Goal: Ask a question

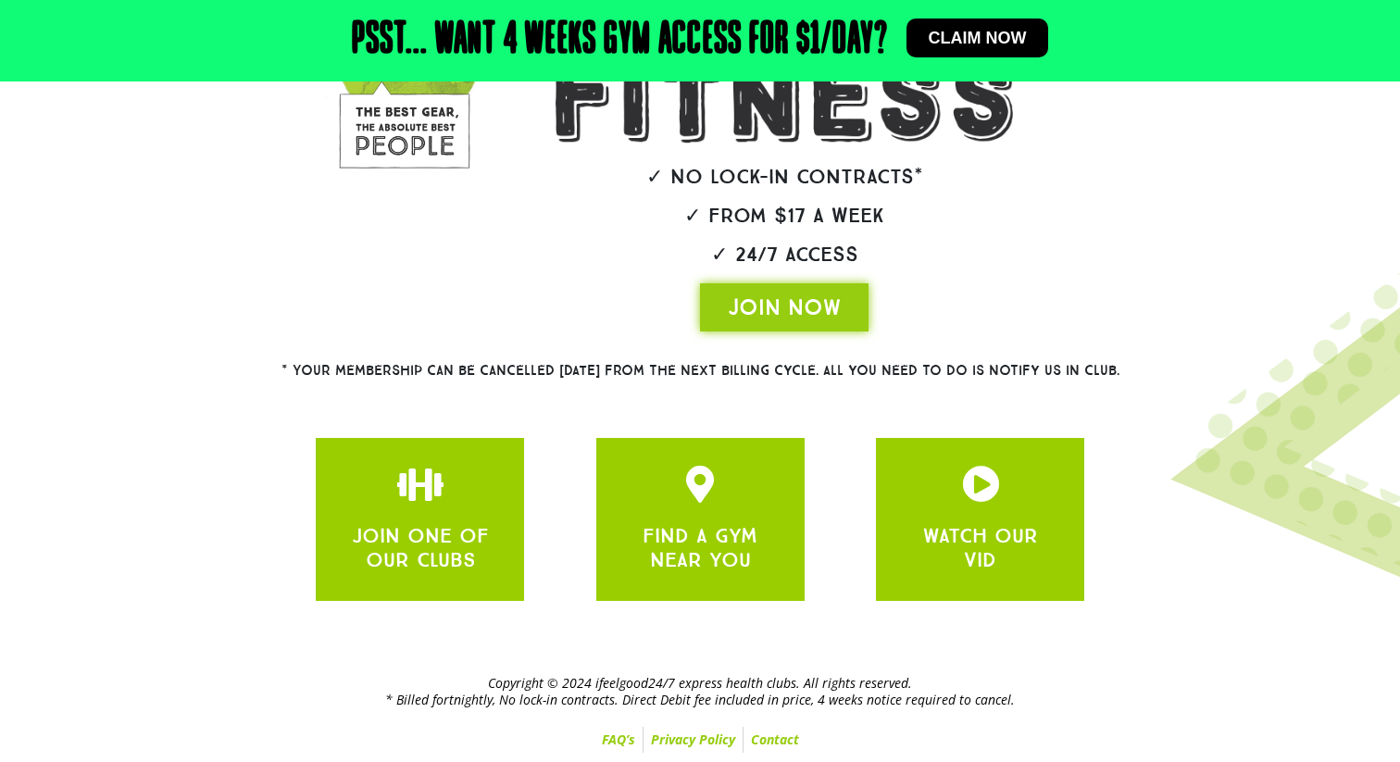
click at [629, 737] on link "FAQ’s" at bounding box center [619, 740] width 48 height 26
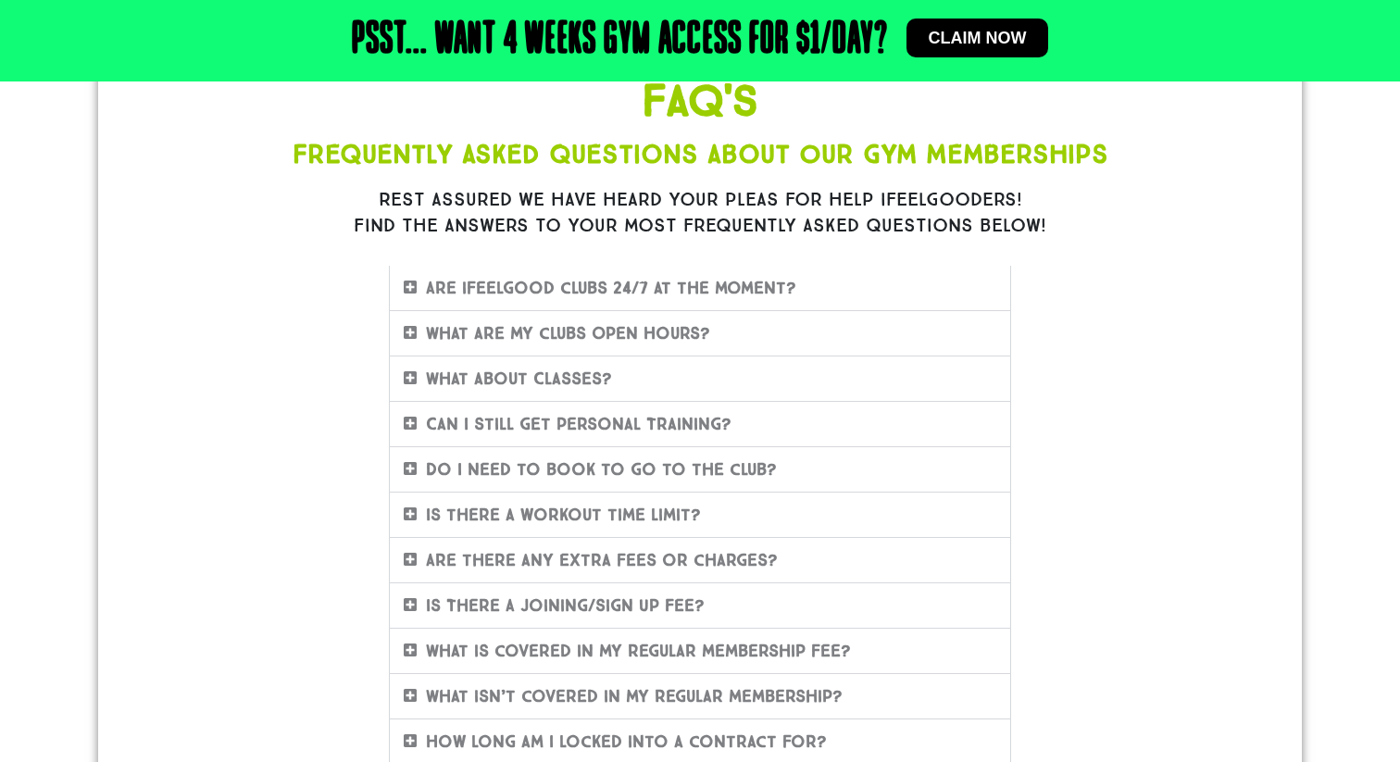
scroll to position [209, 0]
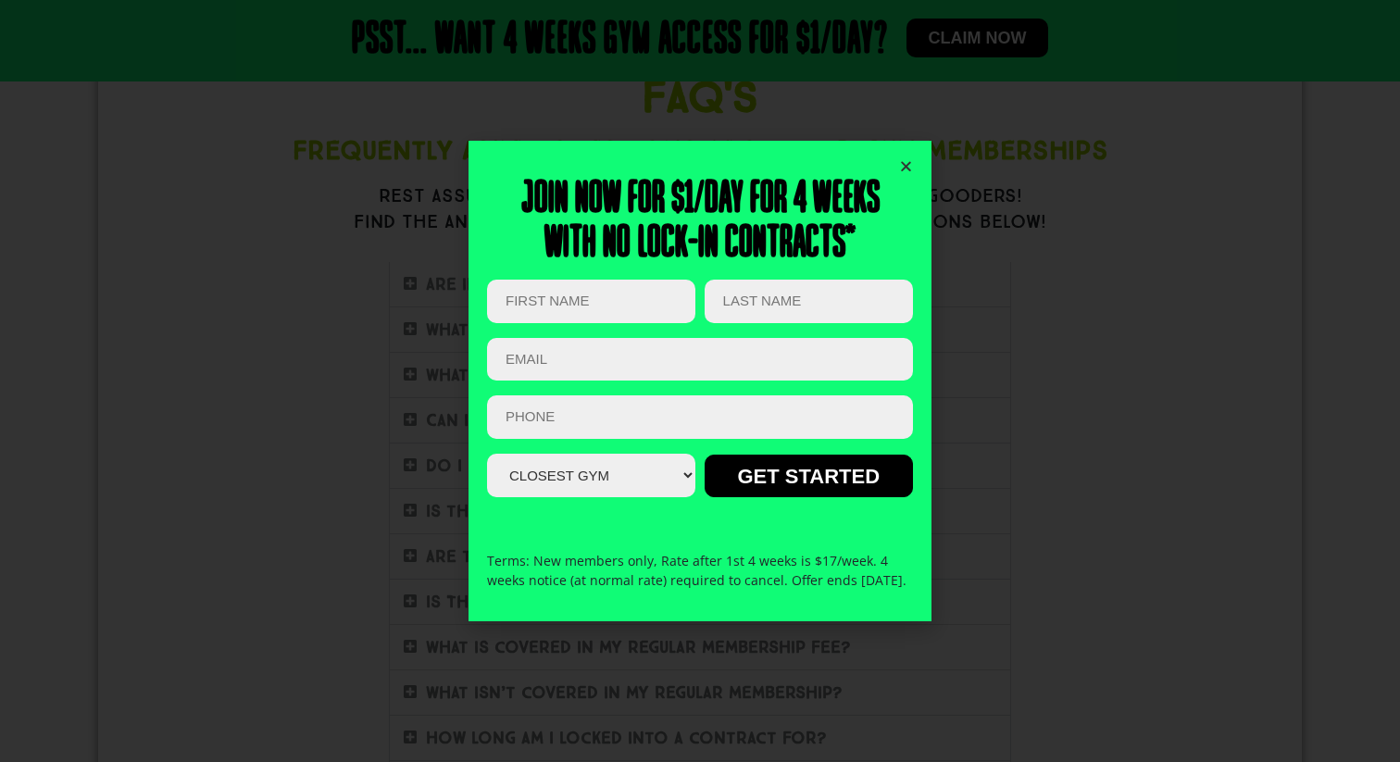
click at [909, 159] on icon "Close" at bounding box center [906, 166] width 14 height 14
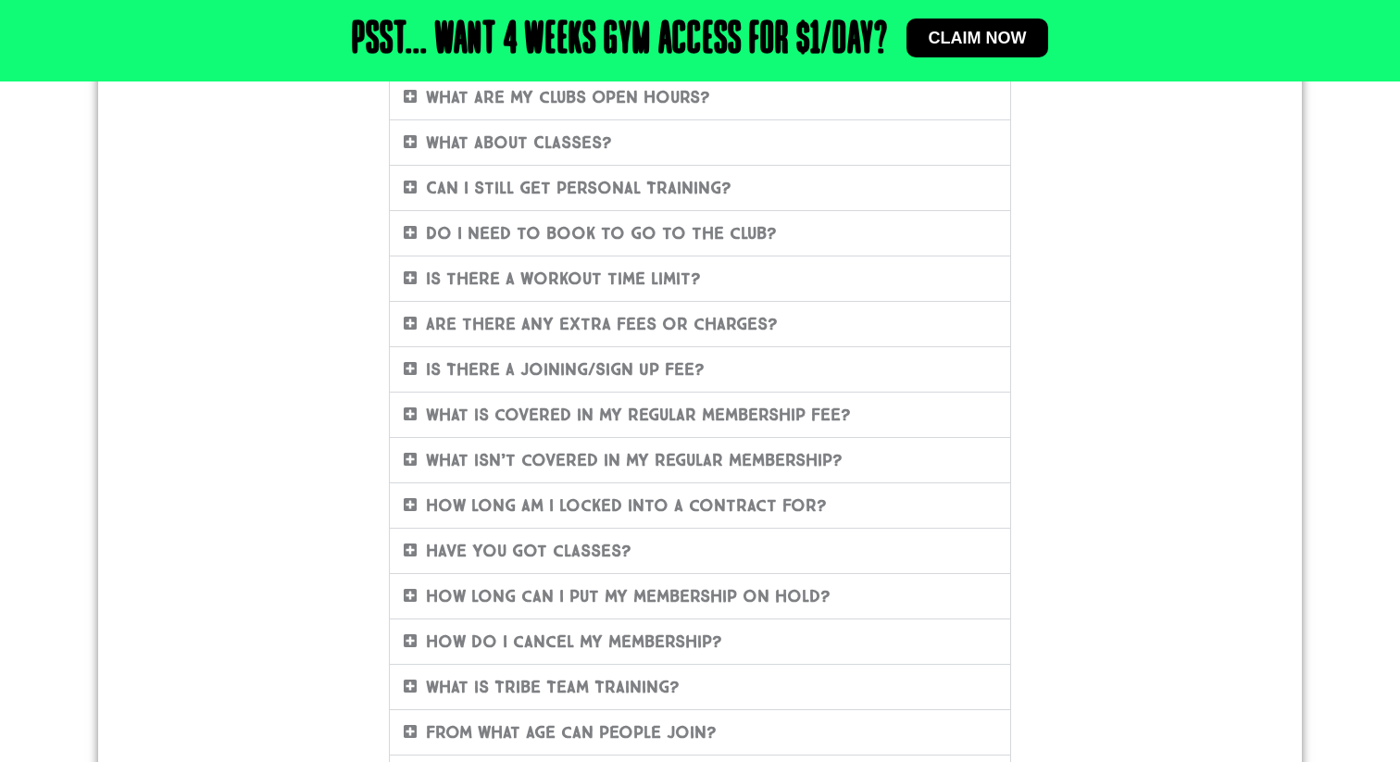
scroll to position [444, 0]
click at [1135, 542] on div "FAQ'S Frequently Asked Questions About Our Gym Memberships Rest assured we have…" at bounding box center [700, 365] width 1056 height 1068
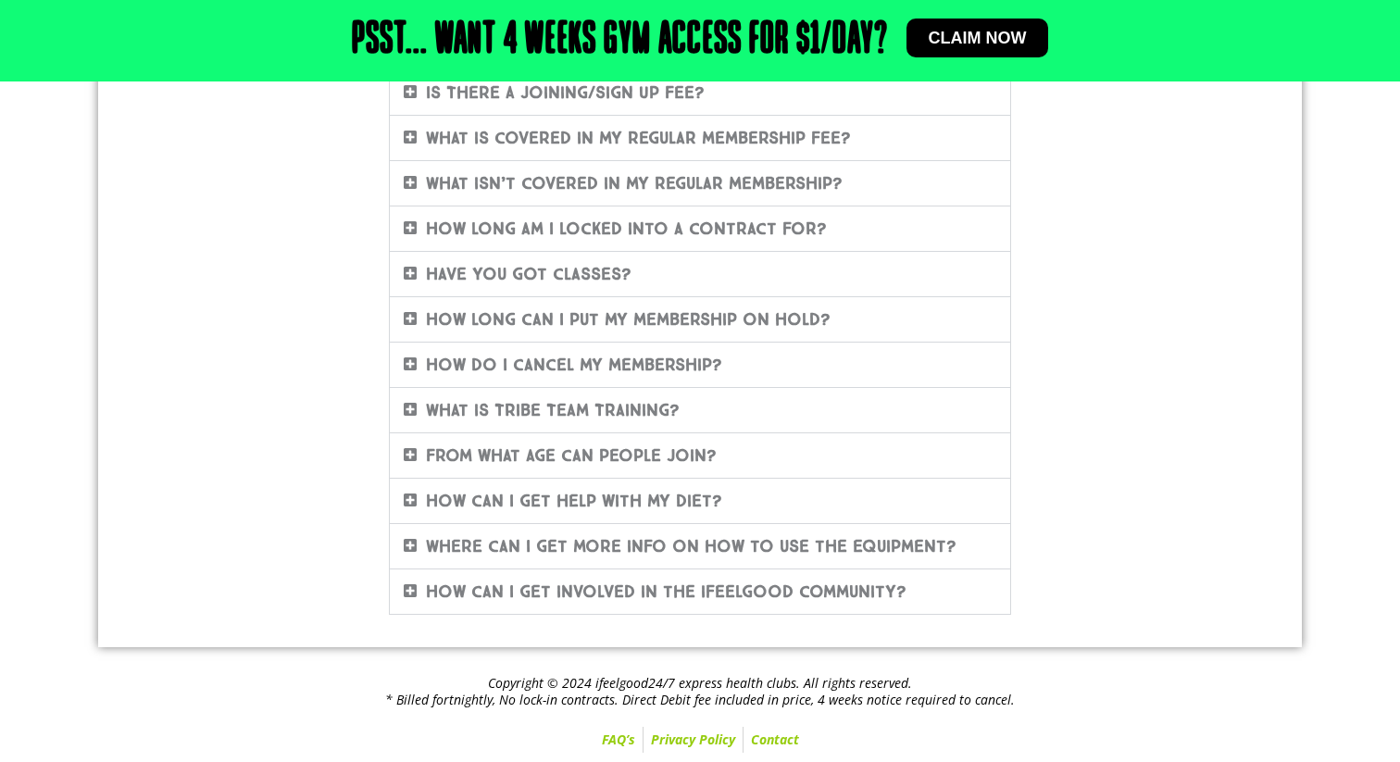
scroll to position [682, 0]
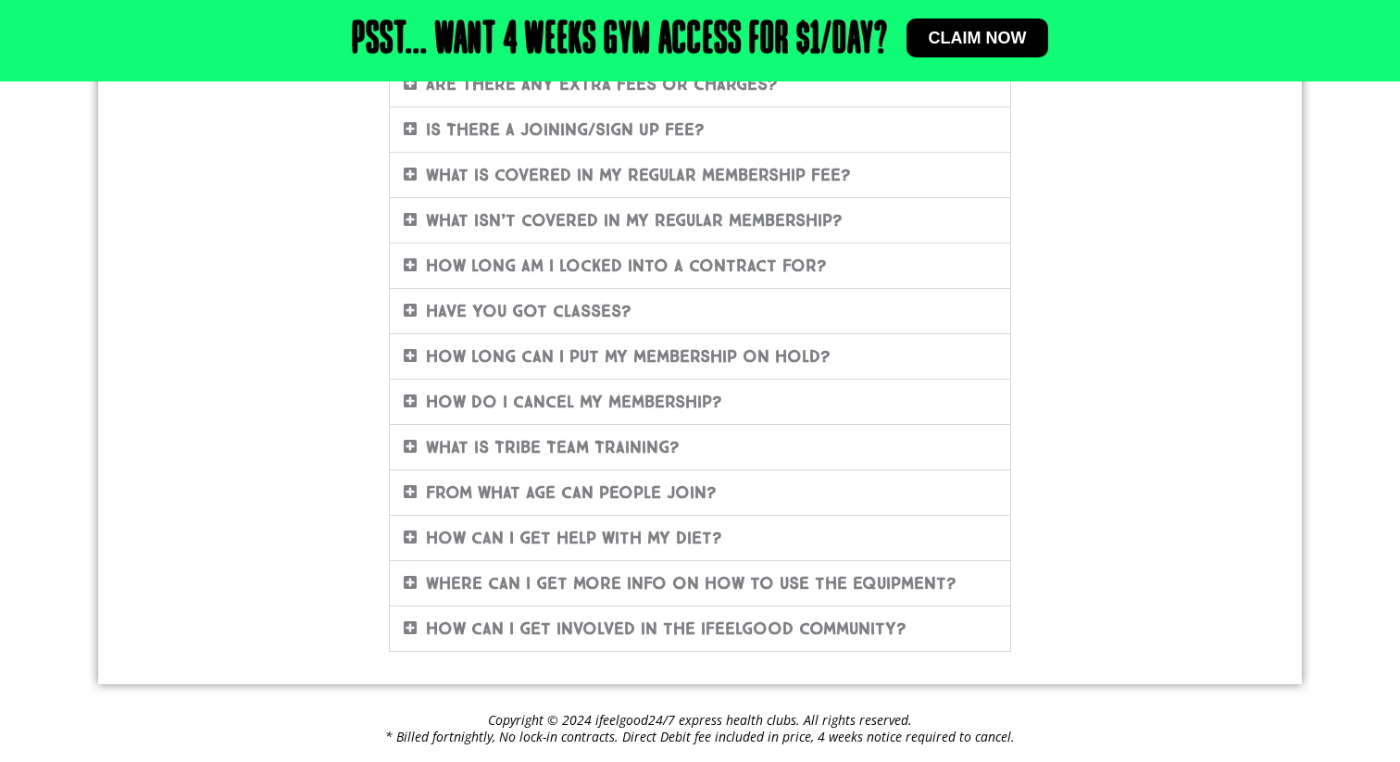
click at [726, 540] on div "How can I get help with my diet?" at bounding box center [700, 538] width 621 height 44
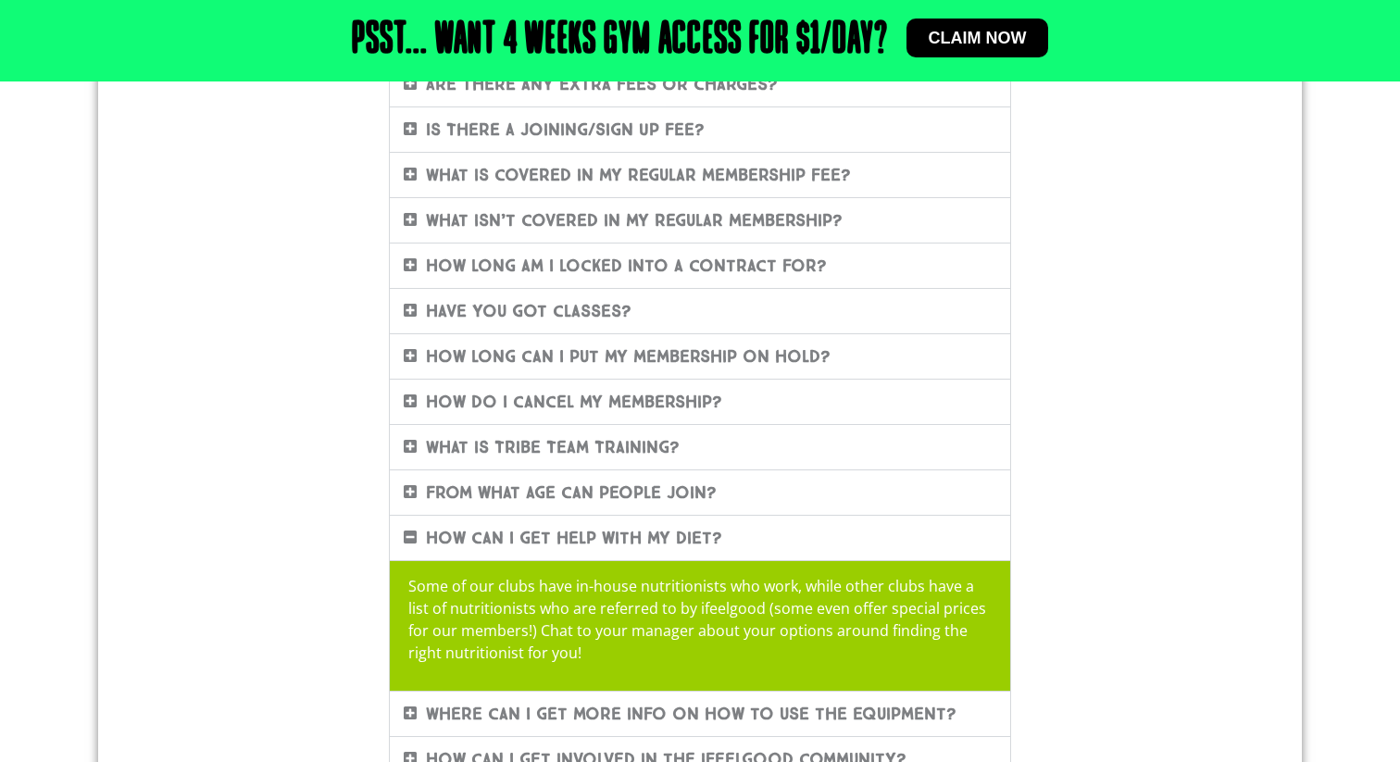
click at [726, 541] on div "How can I get help with my diet?" at bounding box center [700, 538] width 621 height 44
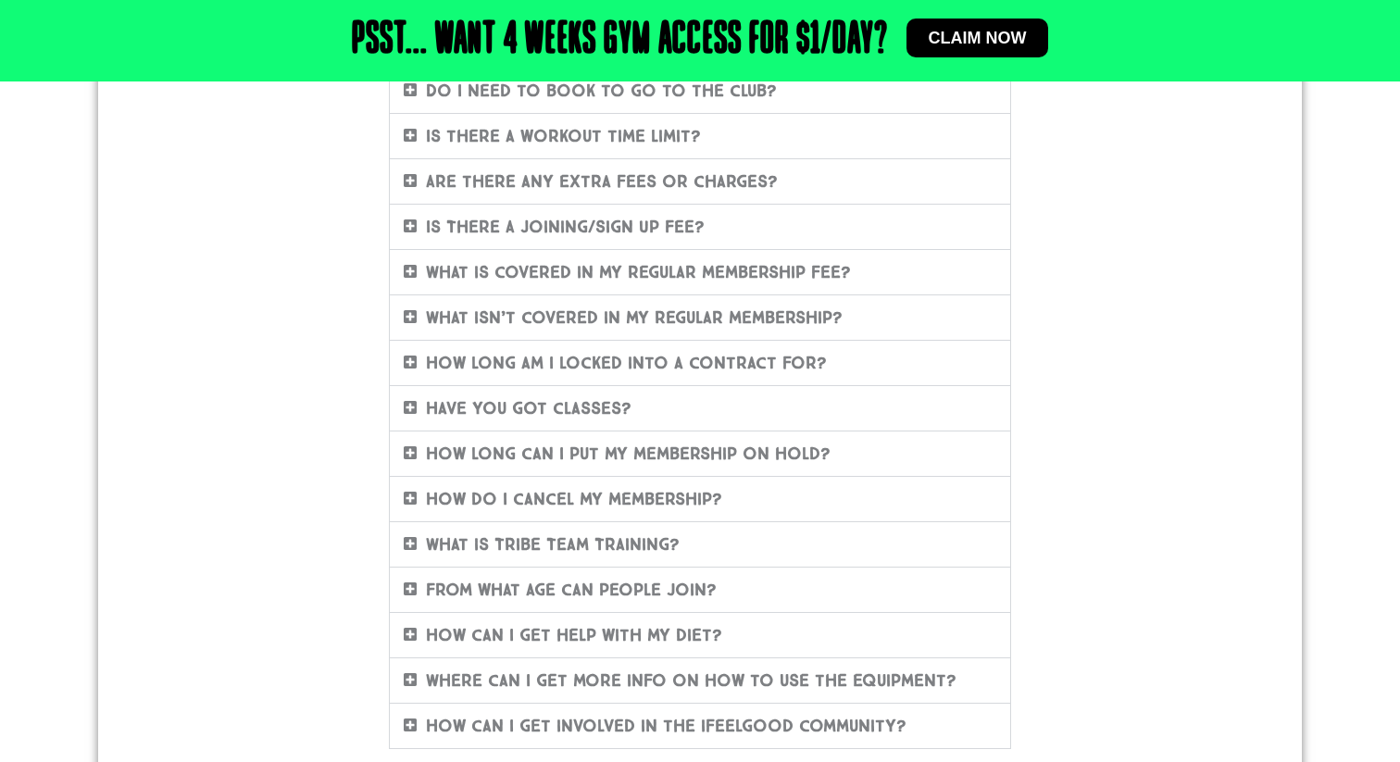
scroll to position [583, 0]
click at [773, 460] on link "How long can I put my membership on hold?" at bounding box center [628, 456] width 405 height 20
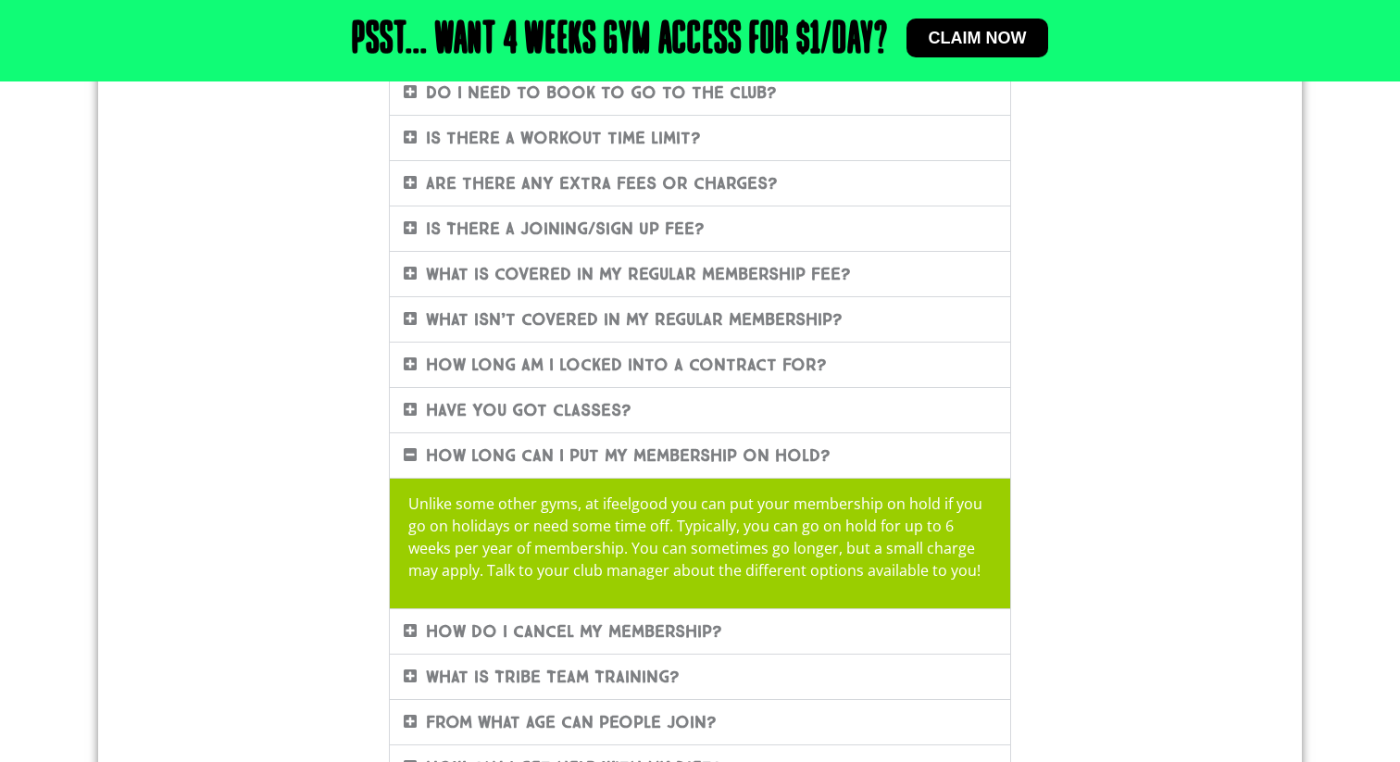
drag, startPoint x: 406, startPoint y: 444, endPoint x: 531, endPoint y: 438, distance: 125.2
click at [531, 438] on div "How long can I put my membership on hold?" at bounding box center [700, 455] width 621 height 44
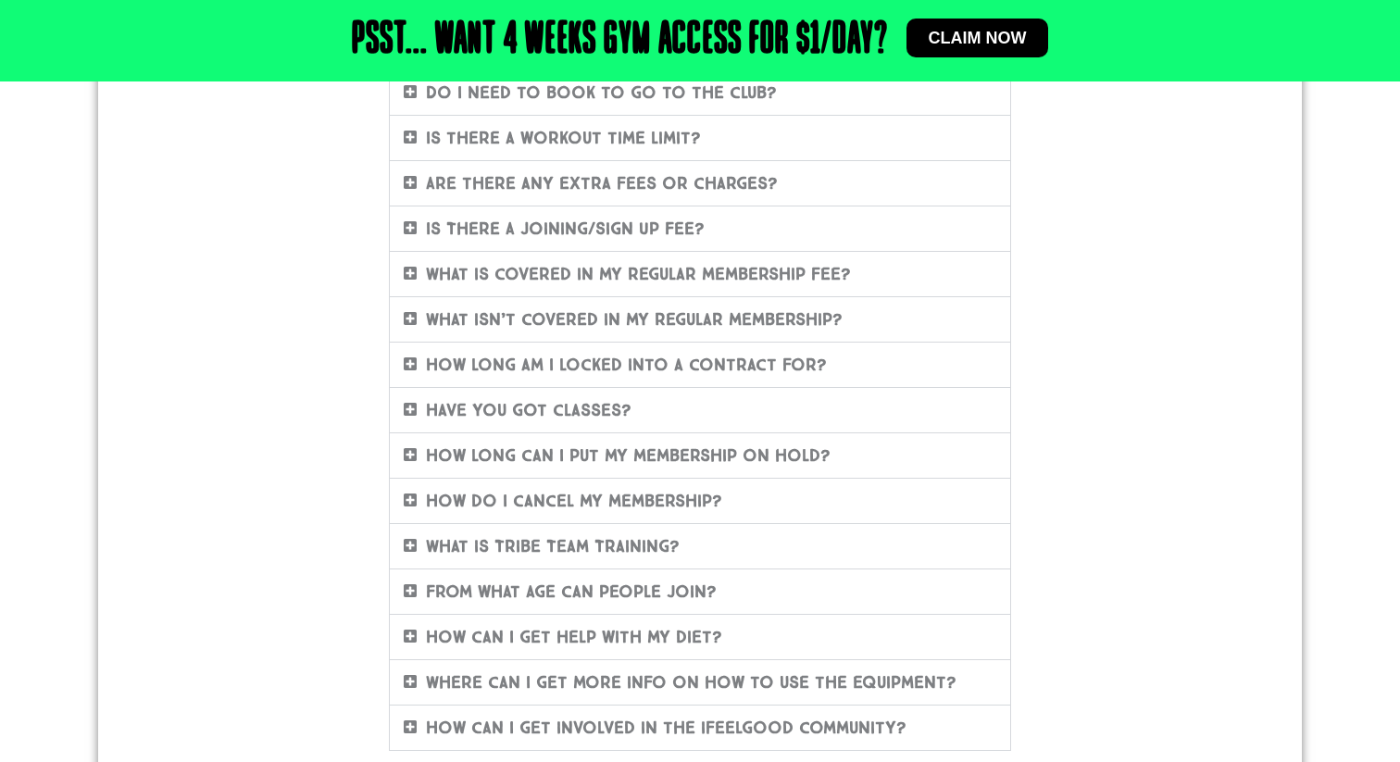
click at [483, 473] on div "How long can I put my membership on hold?" at bounding box center [700, 455] width 621 height 44
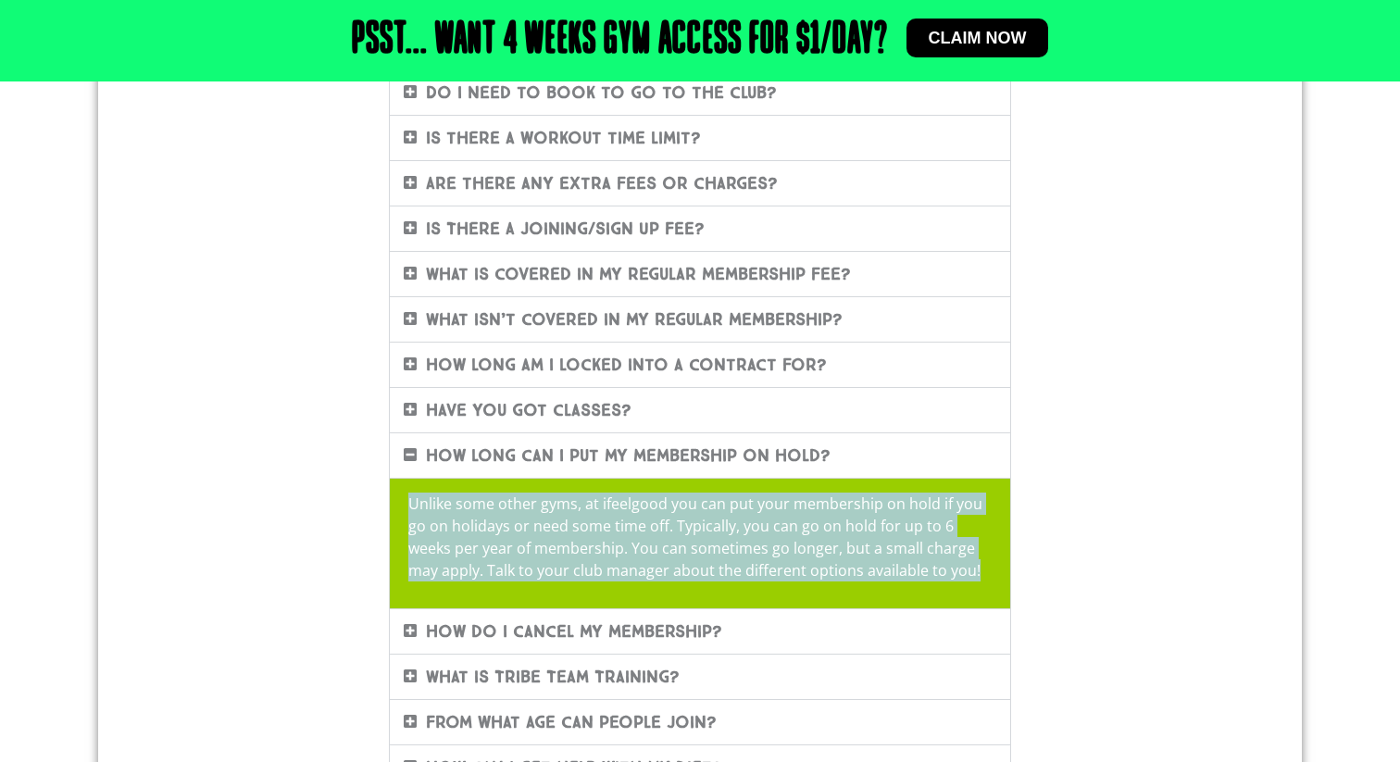
drag, startPoint x: 411, startPoint y: 503, endPoint x: 999, endPoint y: 582, distance: 593.4
click at [999, 582] on div "Unlike some other gyms, at ifeelgood you can put your membership on hold if you…" at bounding box center [700, 543] width 621 height 131
click at [858, 559] on p "Unlike some other gyms, at ifeelgood you can put your membership on hold if you…" at bounding box center [700, 537] width 584 height 89
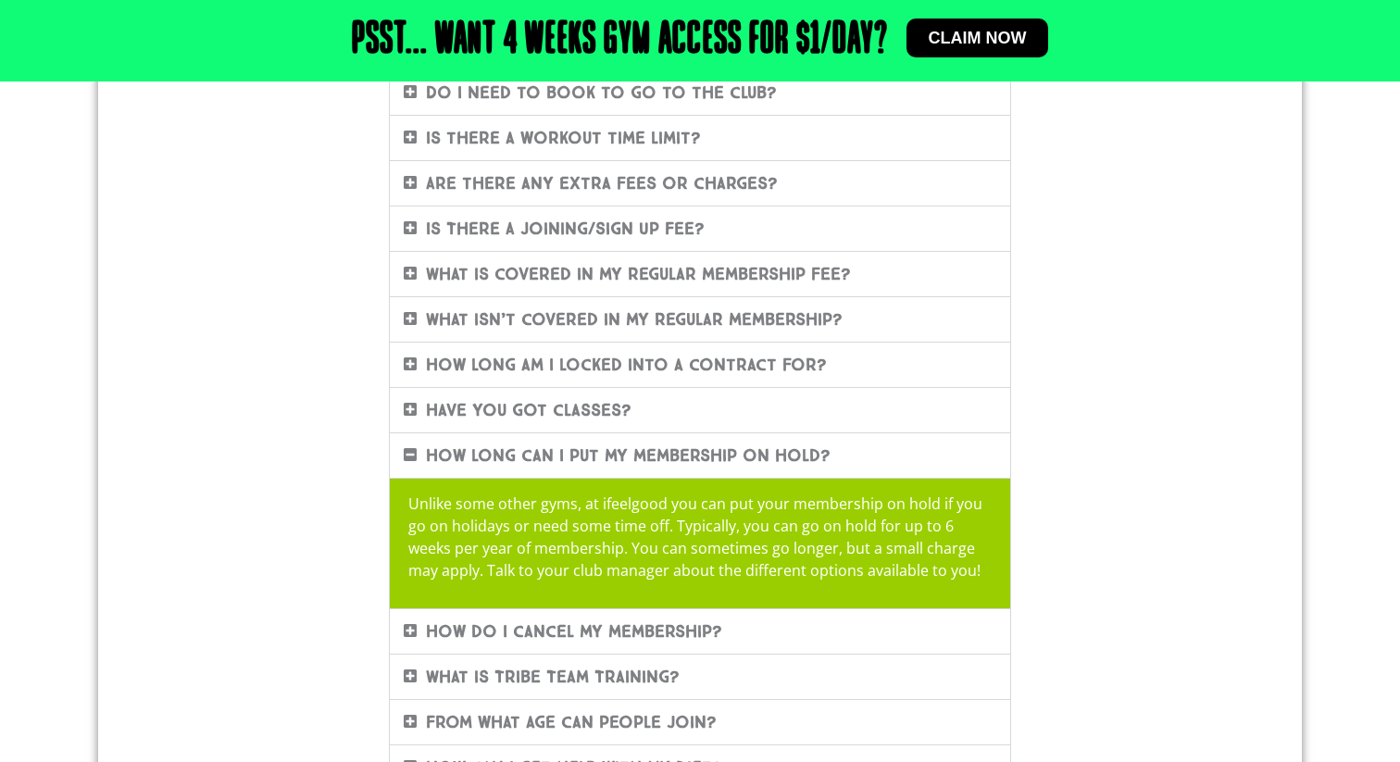
click at [485, 453] on link "How long can I put my membership on hold?" at bounding box center [628, 456] width 405 height 20
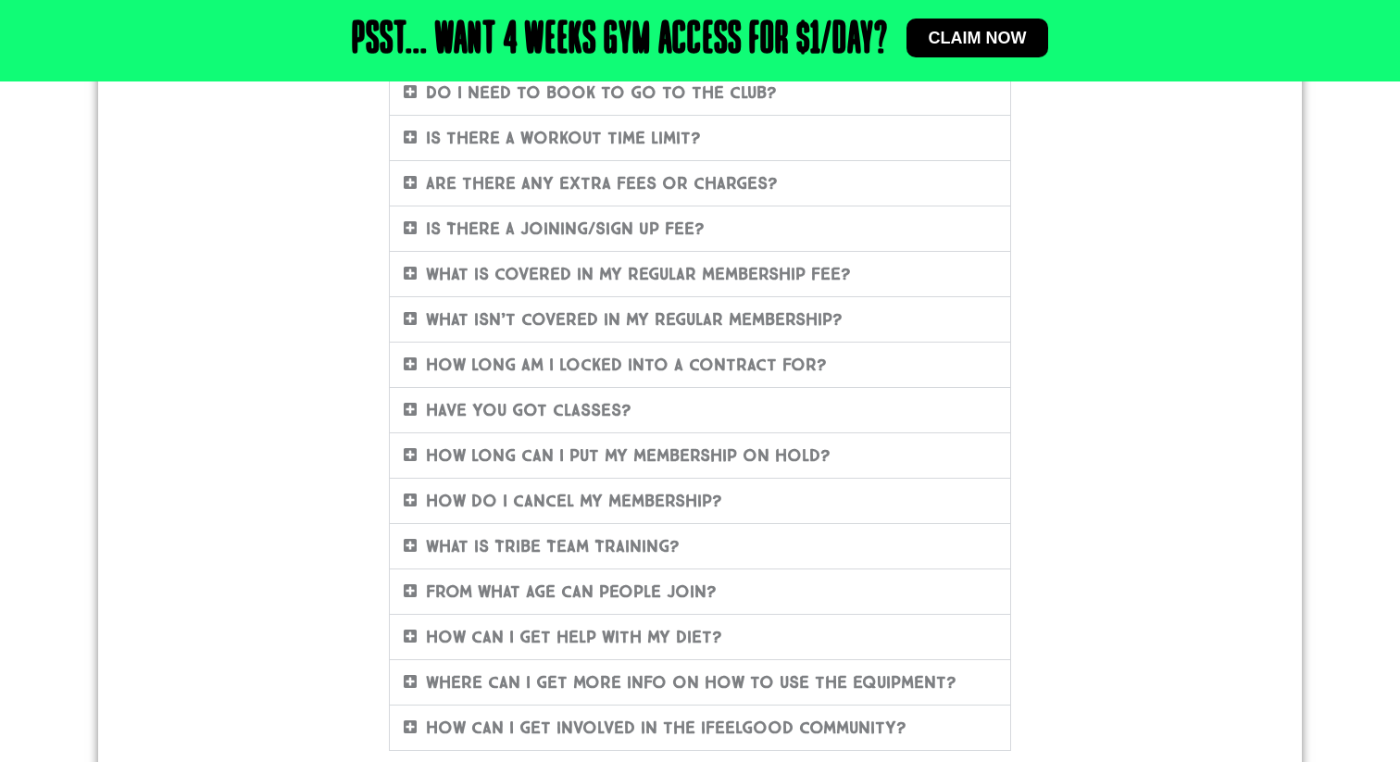
click at [578, 367] on link "How long am I locked into a contract for?" at bounding box center [626, 365] width 401 height 20
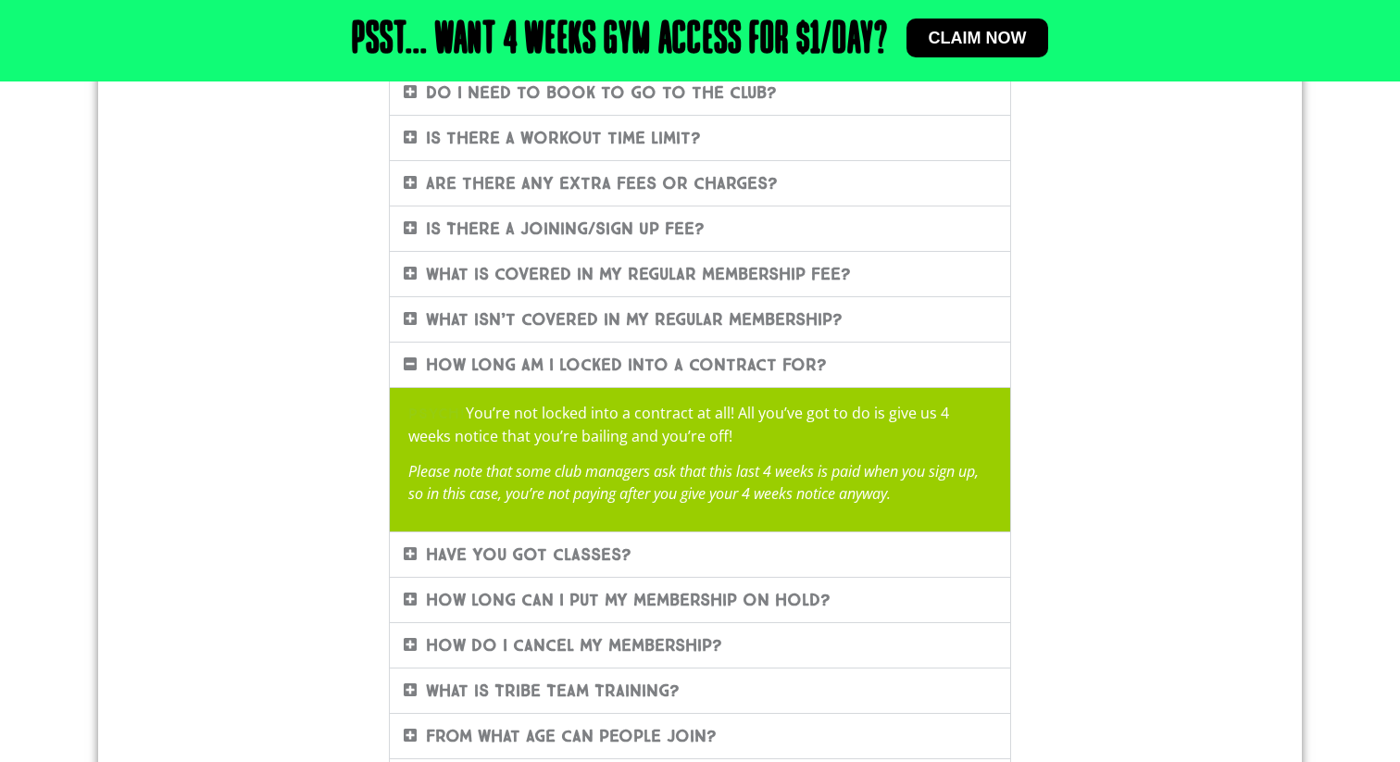
click at [578, 367] on link "How long am I locked into a contract for?" at bounding box center [626, 365] width 401 height 20
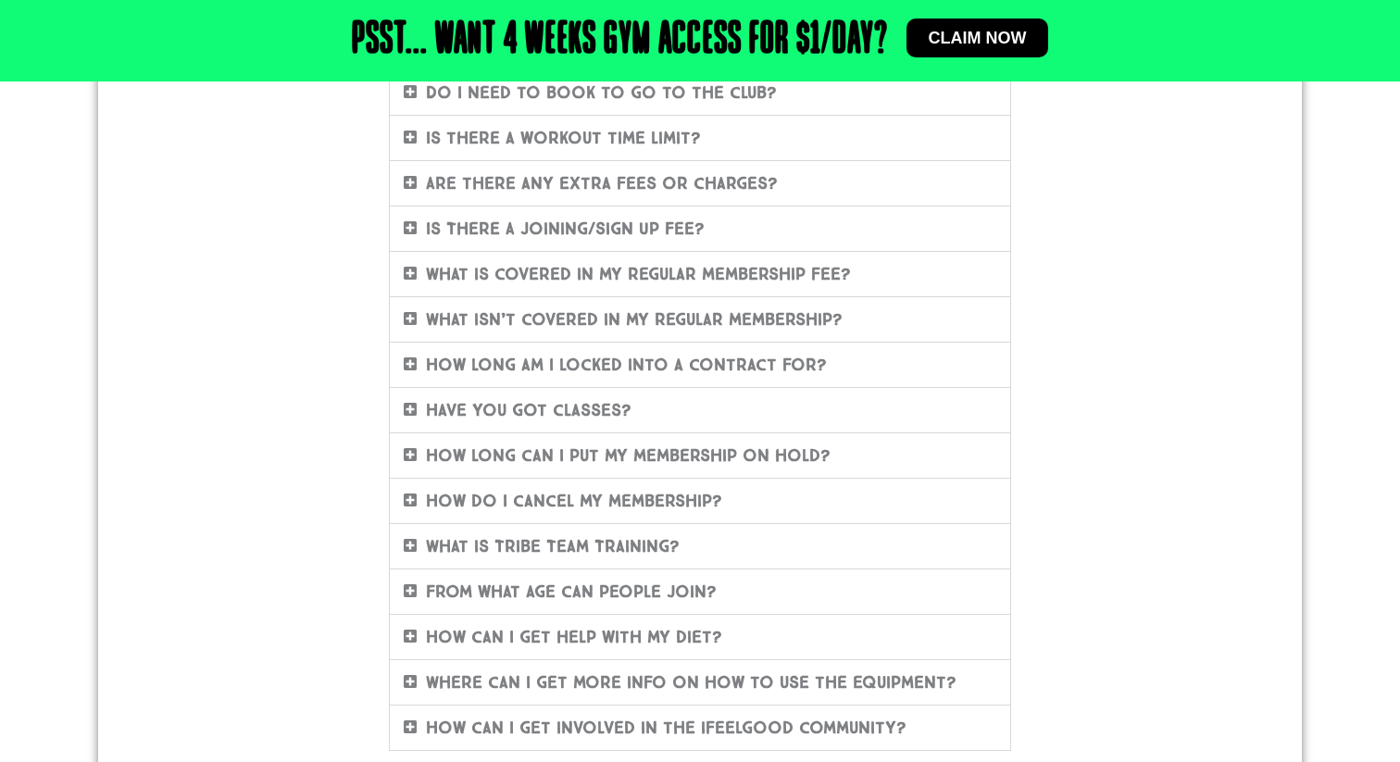
click at [617, 315] on link "What isn’t covered in my regular membership?" at bounding box center [634, 319] width 417 height 20
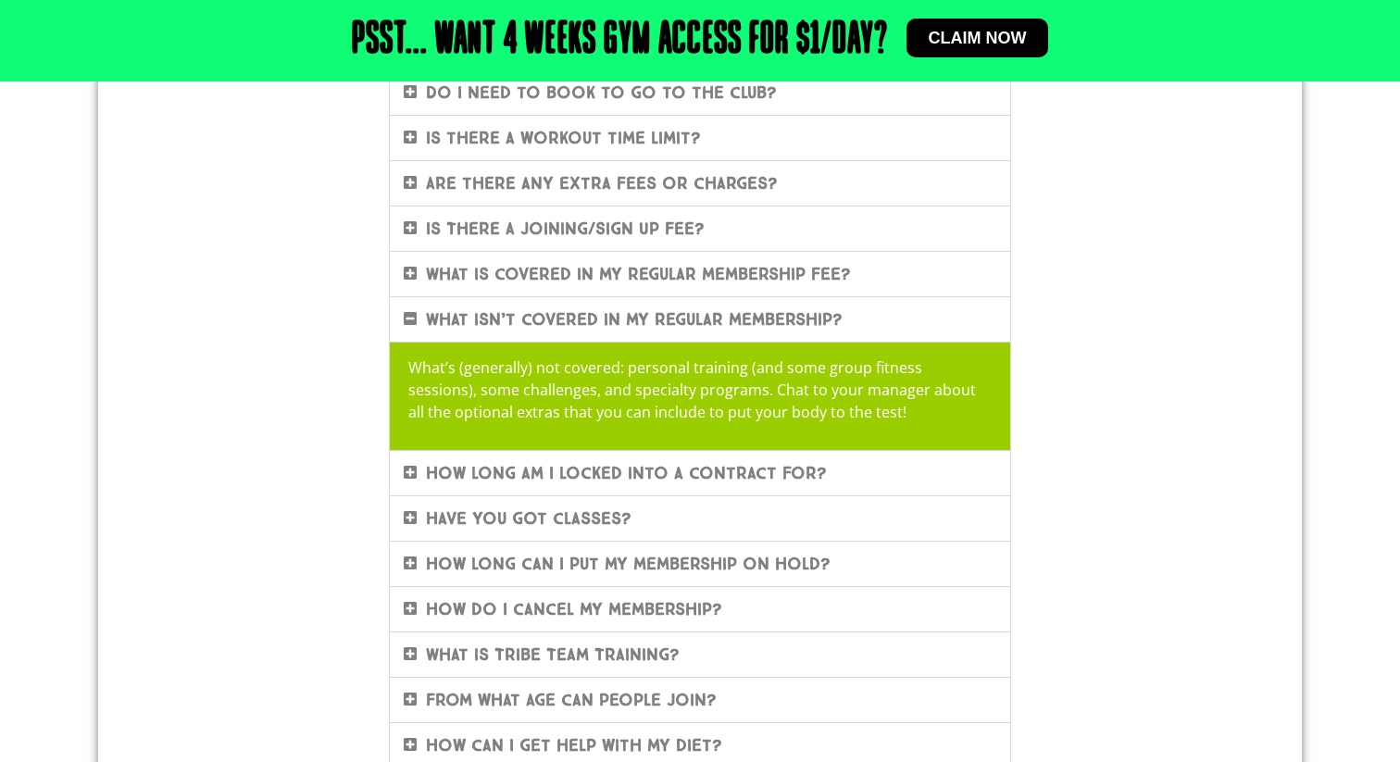
click at [642, 280] on link "What is covered in my regular membership fee?" at bounding box center [638, 274] width 425 height 20
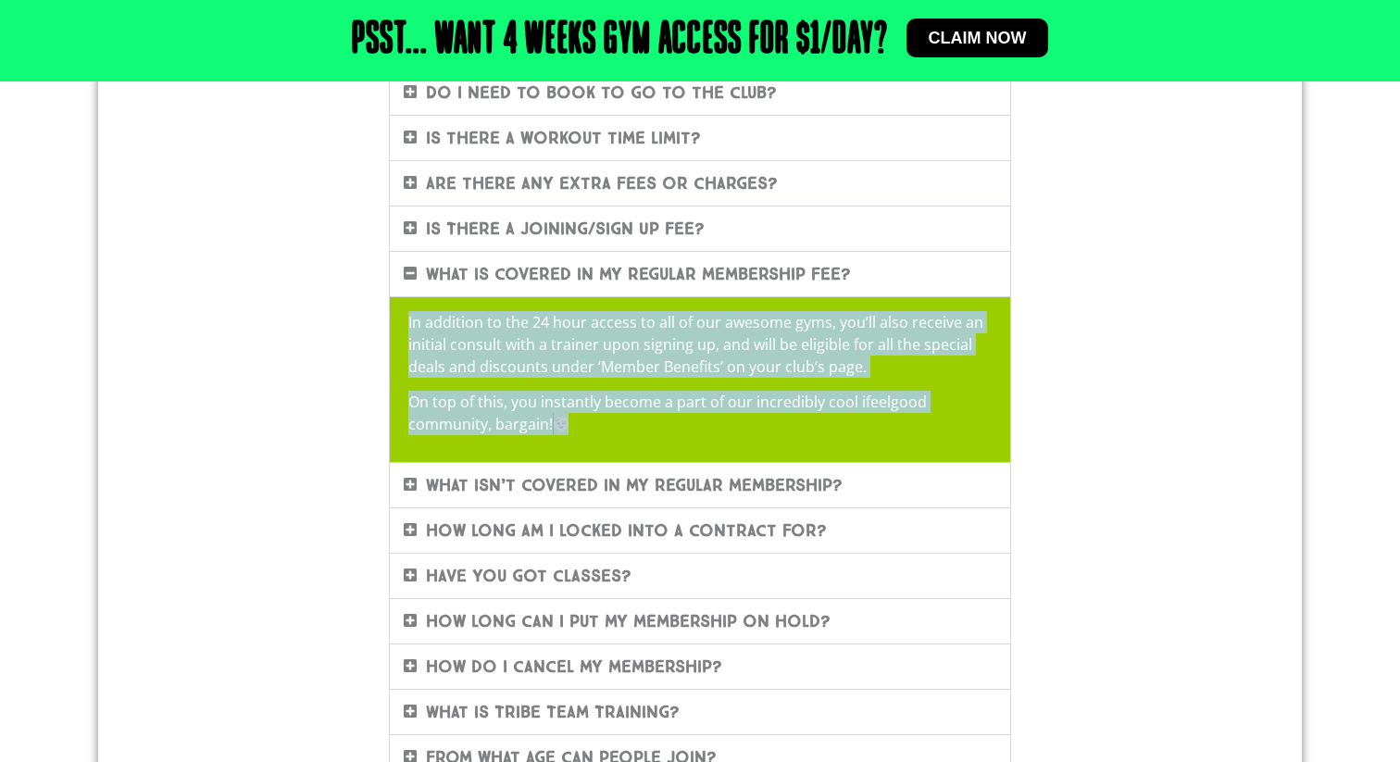
drag, startPoint x: 407, startPoint y: 320, endPoint x: 601, endPoint y: 437, distance: 226.8
click at [601, 437] on div "In addition to the 24 hour access to all of our awesome gyms, you’ll also recei…" at bounding box center [700, 379] width 621 height 167
click at [892, 410] on p "On top of this, you instantly become a part of our incredibly cool ifeelgood co…" at bounding box center [700, 413] width 584 height 44
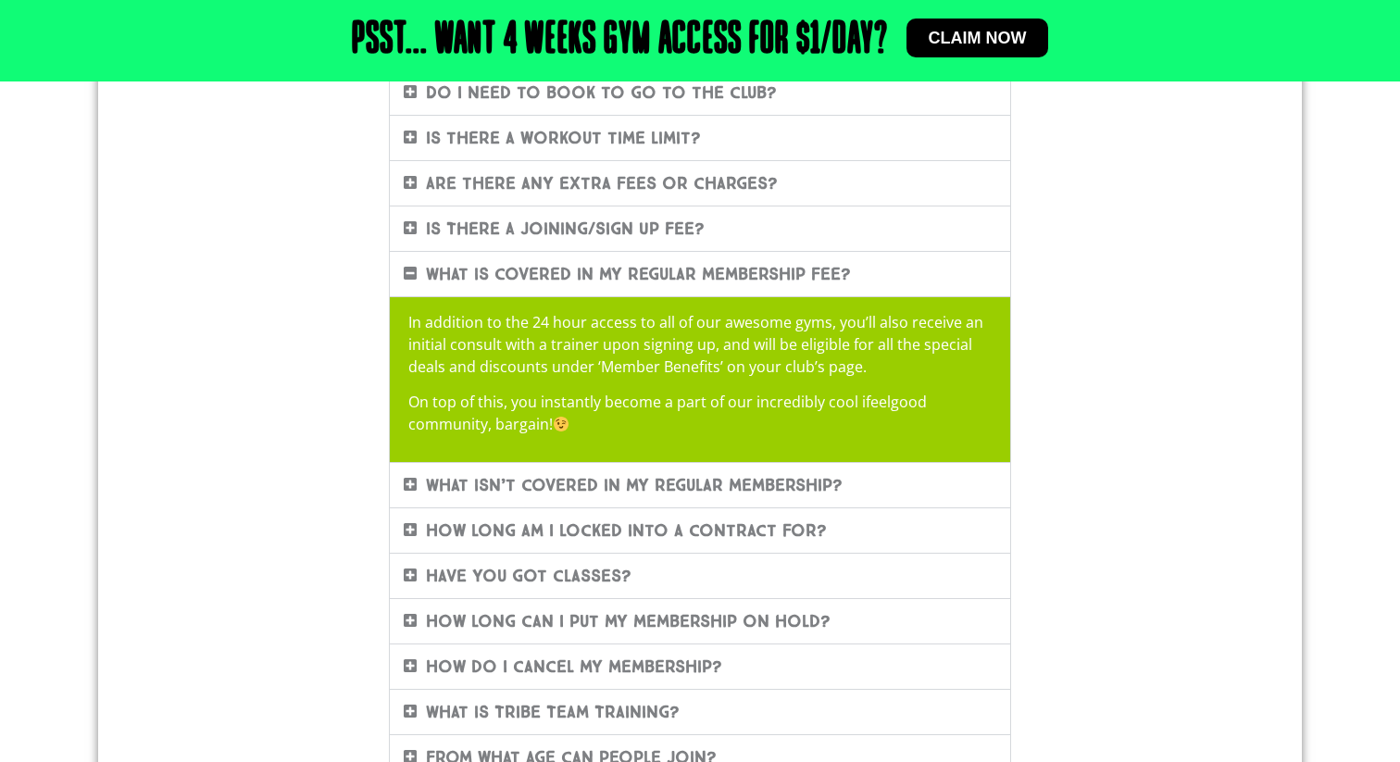
click at [626, 178] on link "Are there any extra fees or charges?" at bounding box center [602, 183] width 352 height 20
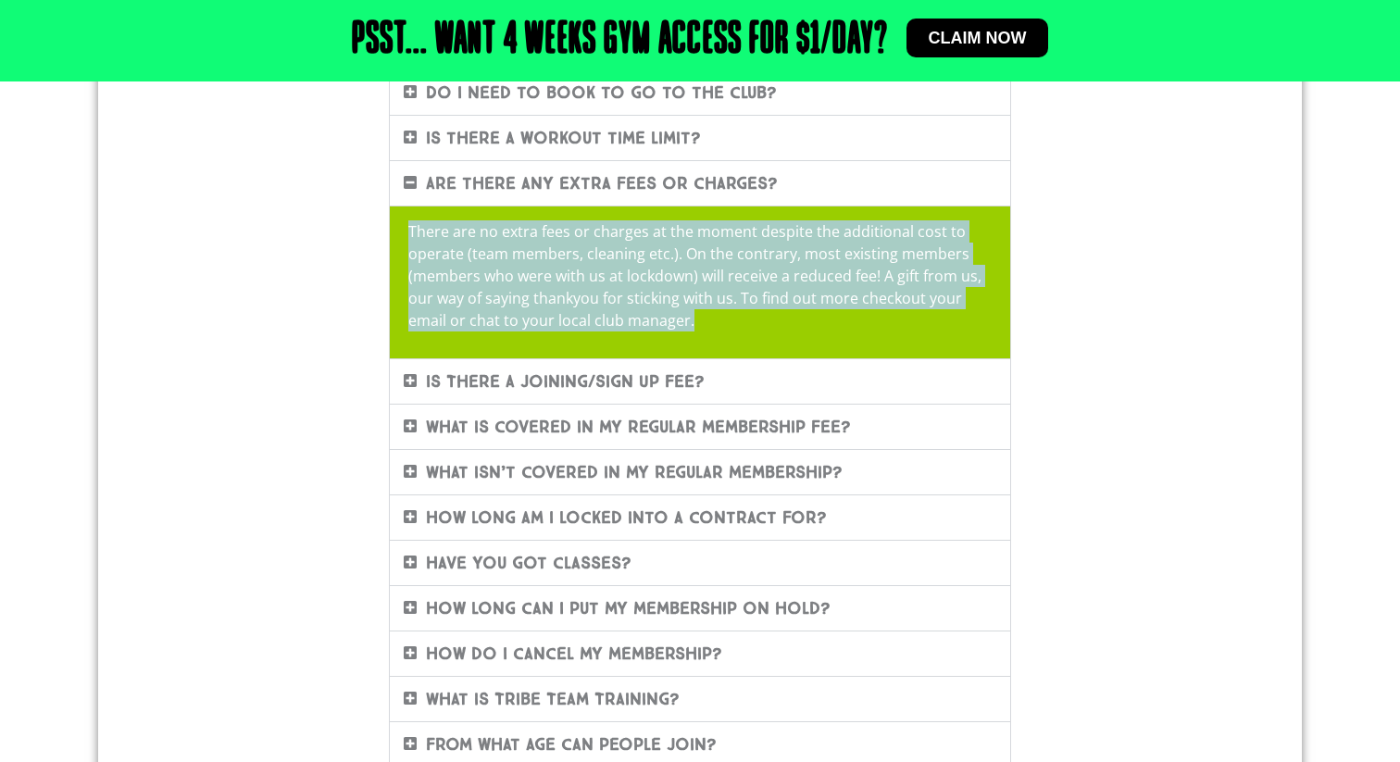
drag, startPoint x: 408, startPoint y: 237, endPoint x: 730, endPoint y: 326, distance: 333.5
click at [730, 326] on p "There are no extra fees or charges at the moment despite the additional cost to…" at bounding box center [700, 275] width 584 height 111
click at [860, 289] on p "There are no extra fees or charges at the moment despite the additional cost to…" at bounding box center [700, 275] width 584 height 111
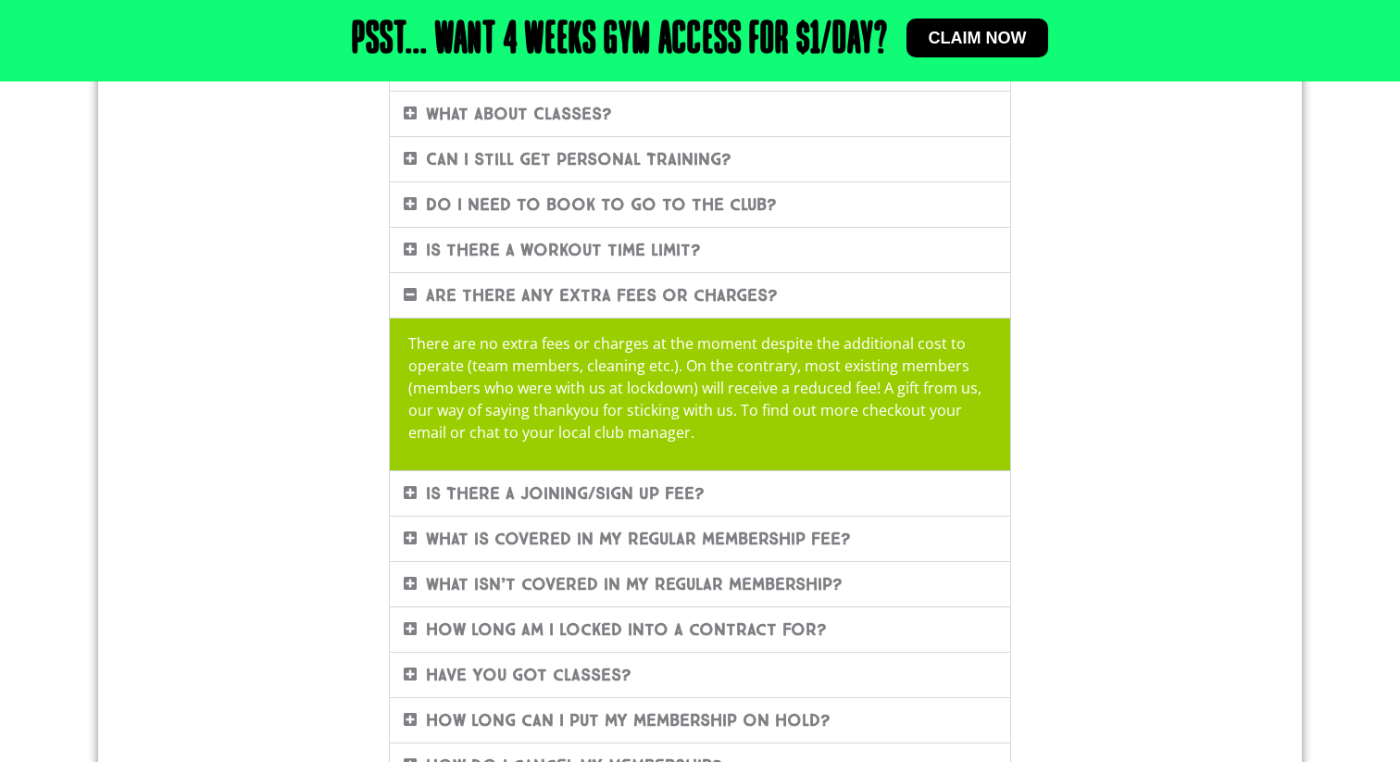
scroll to position [465, 0]
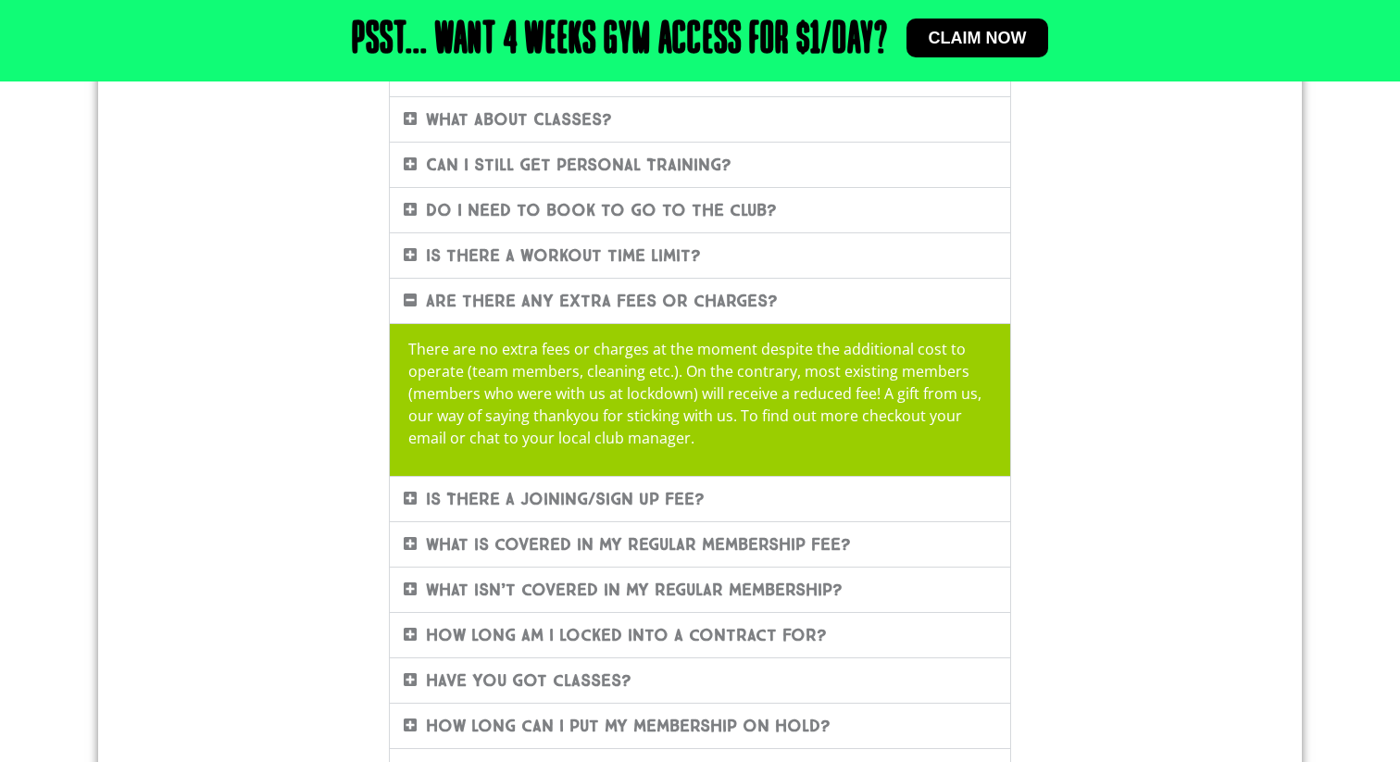
click at [697, 258] on link "Is there a workout time limit?" at bounding box center [563, 255] width 275 height 20
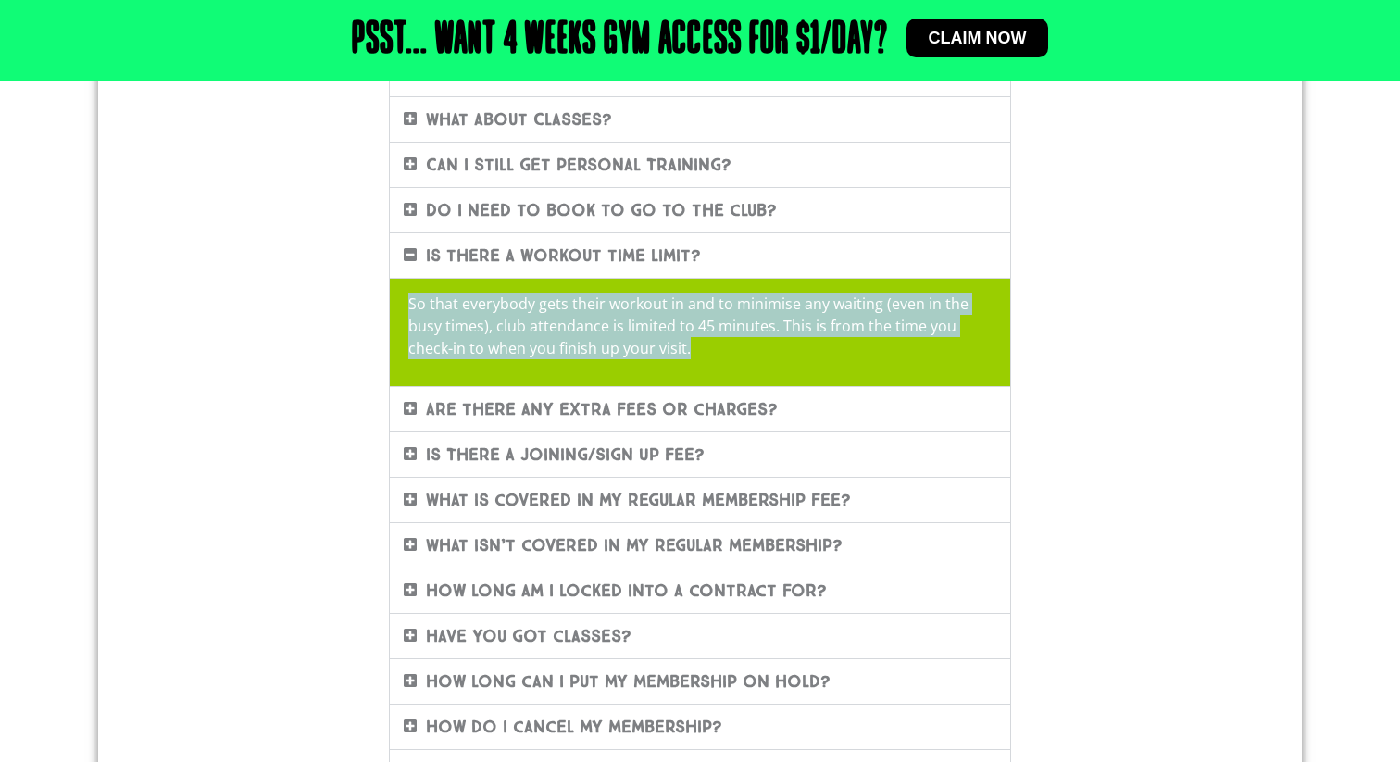
drag, startPoint x: 714, startPoint y: 349, endPoint x: 394, endPoint y: 300, distance: 324.2
click at [394, 300] on div "So that everybody gets their workout in and to minimise any waiting (even in th…" at bounding box center [700, 332] width 621 height 108
click at [885, 348] on p "So that everybody gets their workout in and to minimise any waiting (even in th…" at bounding box center [700, 326] width 584 height 67
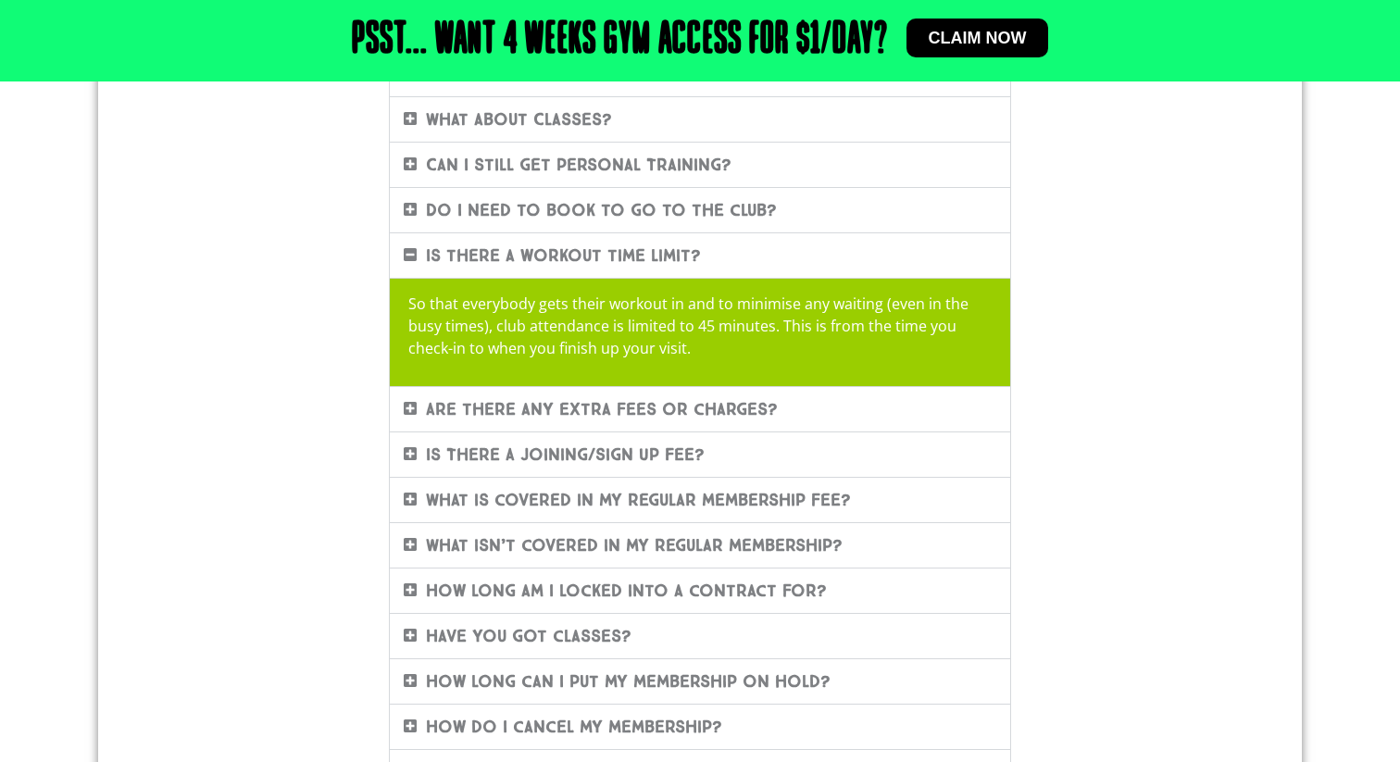
click at [722, 258] on div "Is there a workout time limit?" at bounding box center [700, 255] width 621 height 44
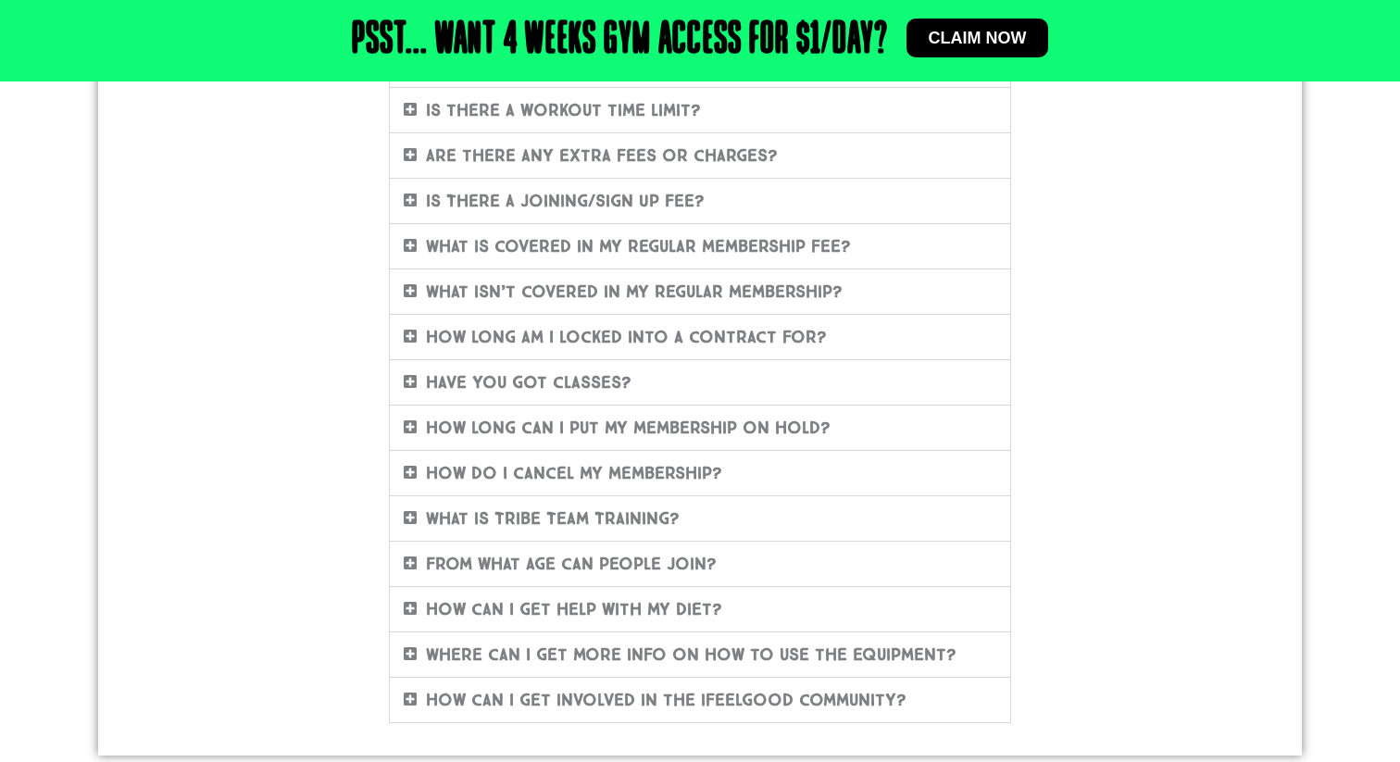
scroll to position [719, 0]
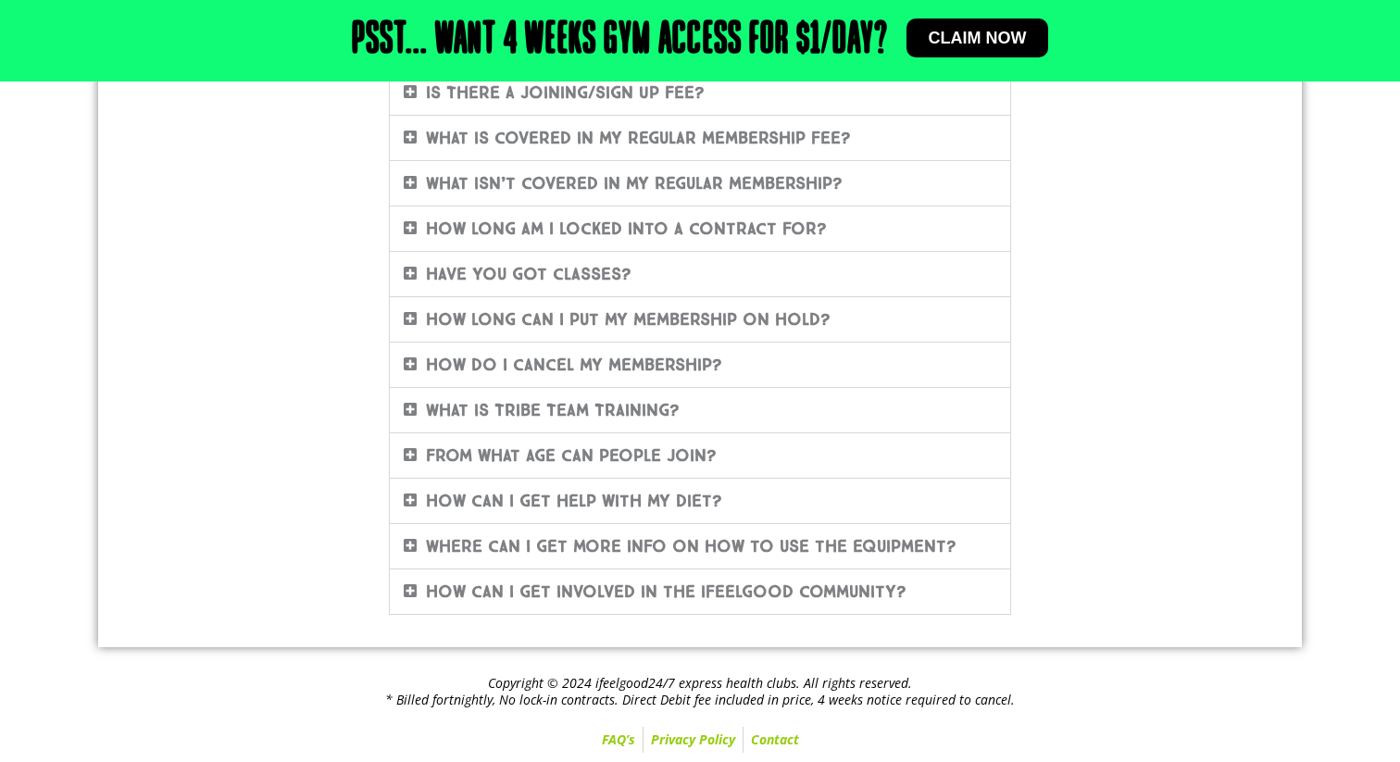
click at [791, 745] on link "Contact" at bounding box center [775, 740] width 63 height 26
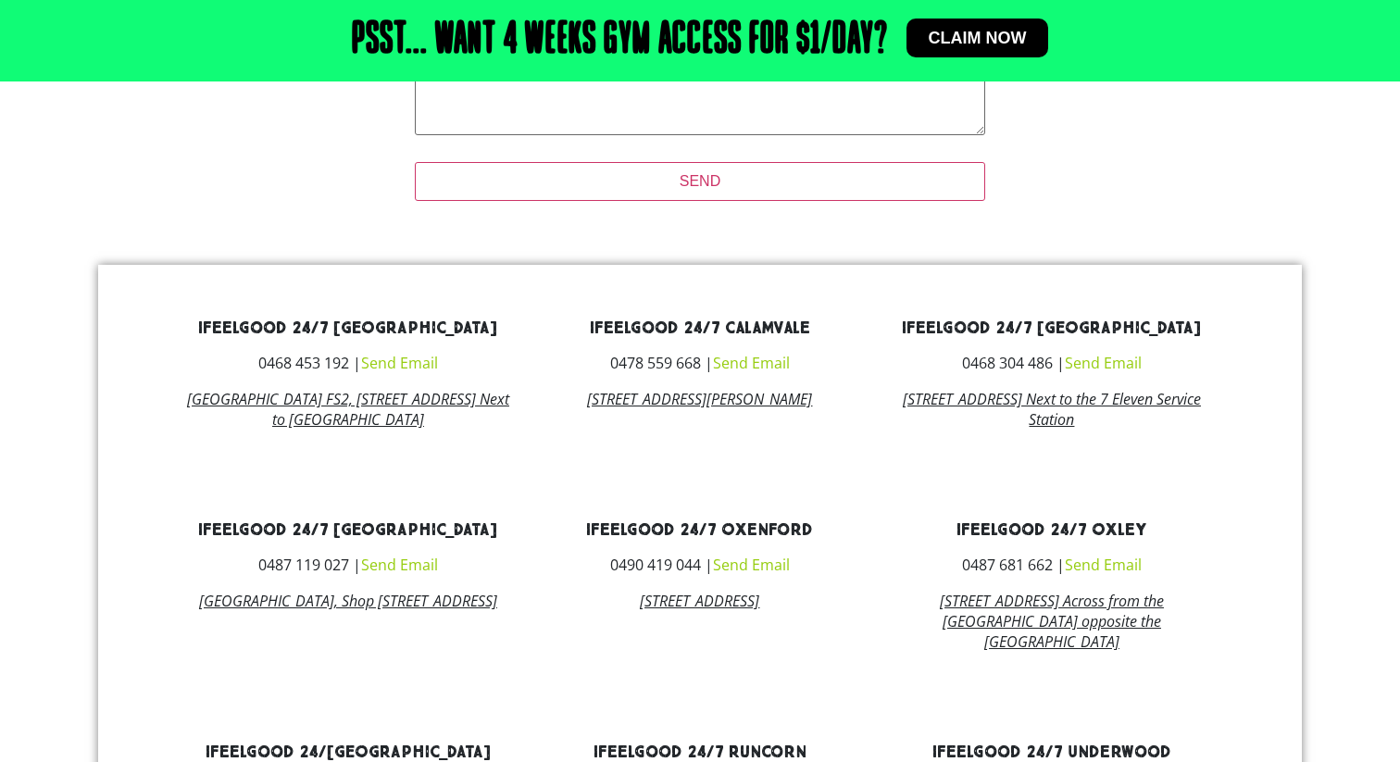
scroll to position [760, 0]
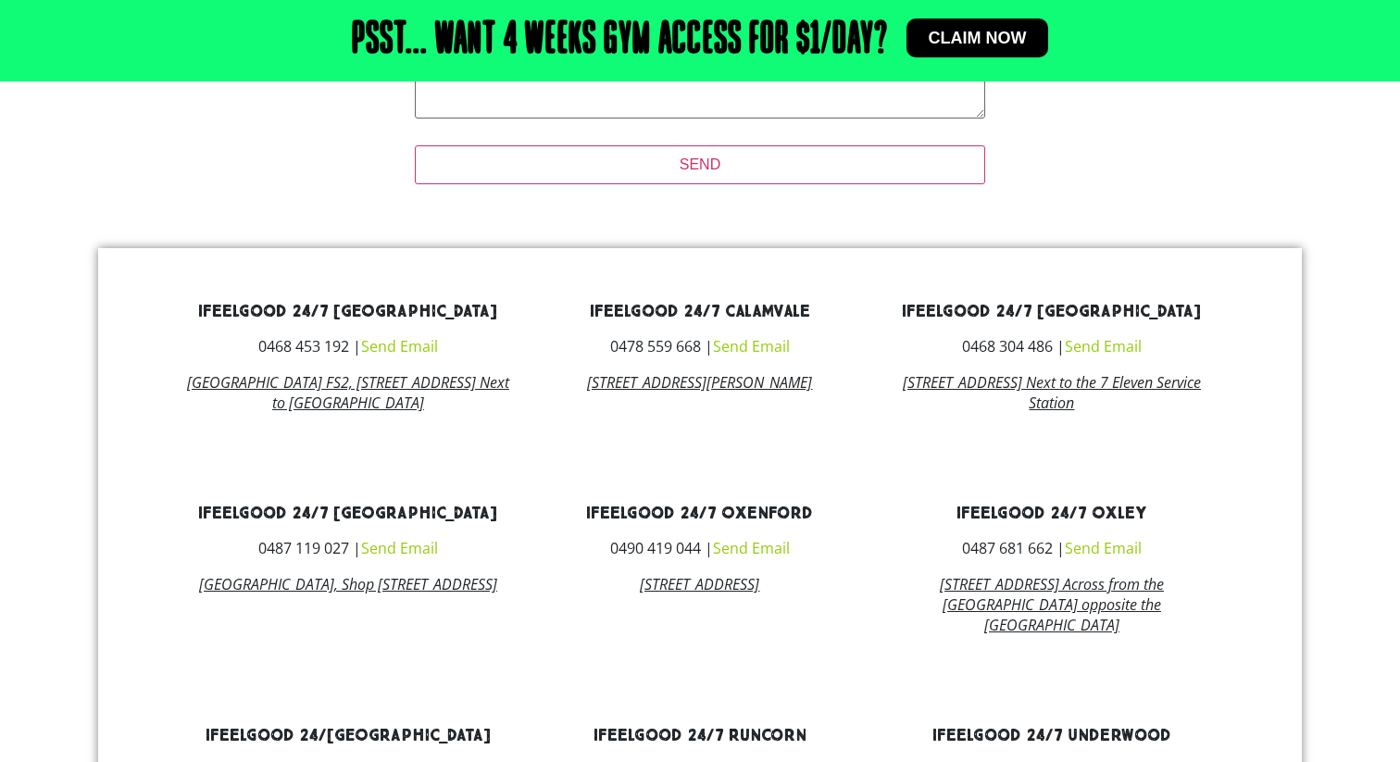
click at [1105, 344] on link "Send Email" at bounding box center [1103, 346] width 77 height 20
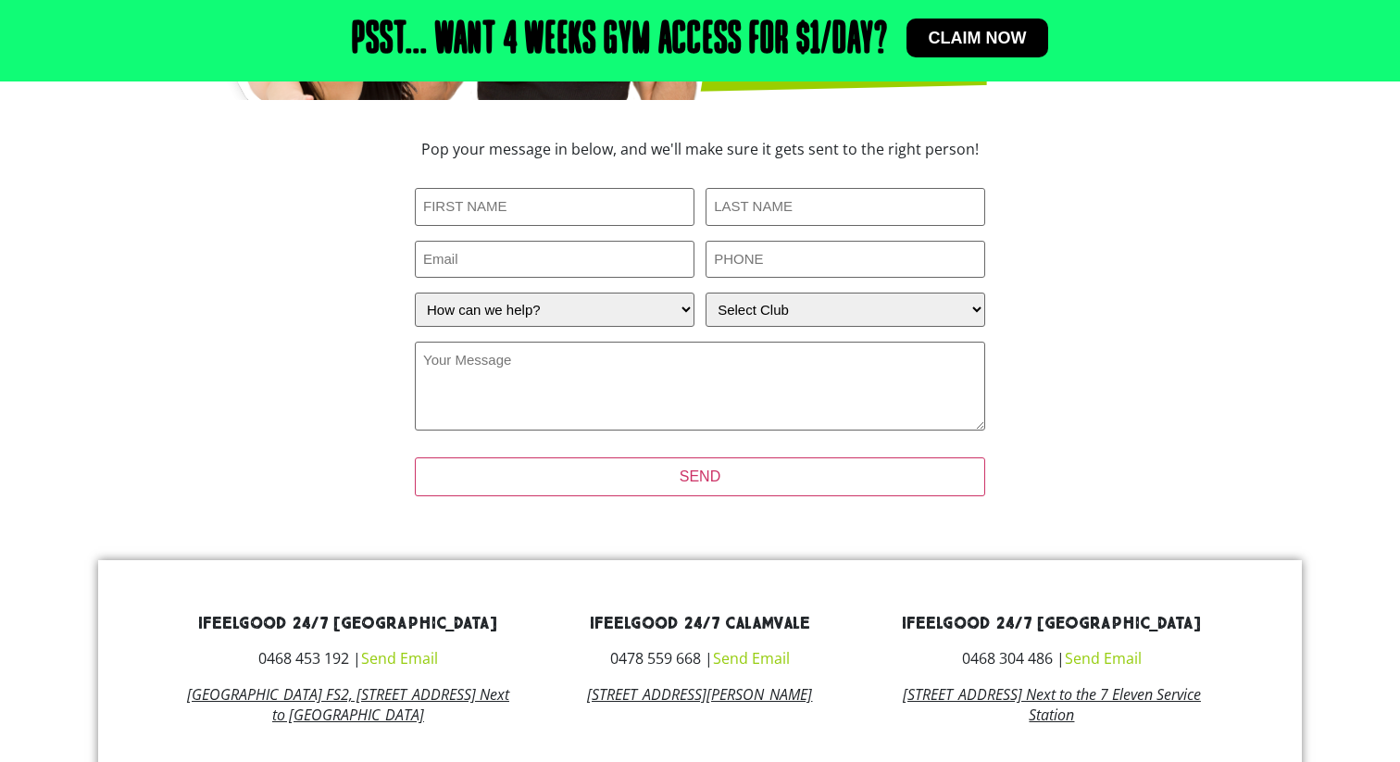
scroll to position [439, 0]
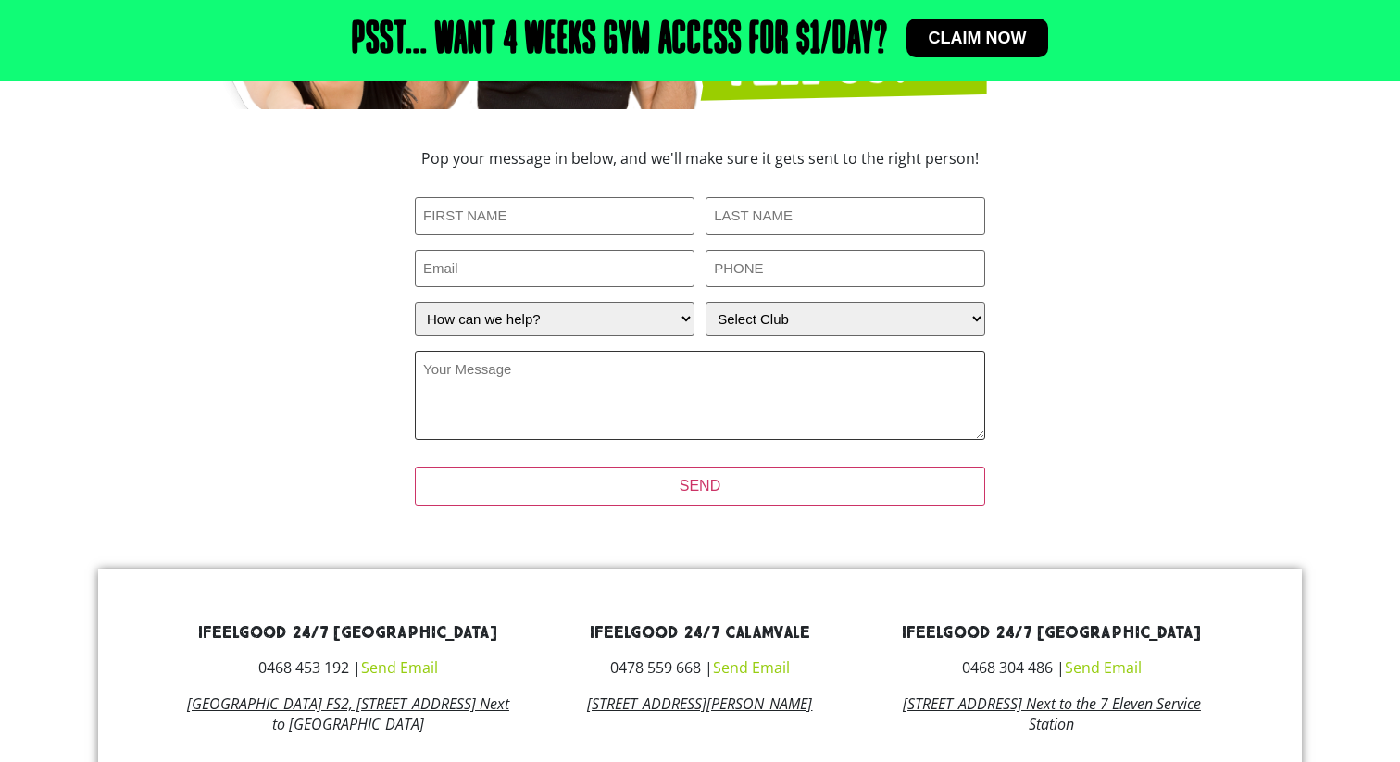
click at [793, 385] on textarea "Your Message (Required)" at bounding box center [700, 395] width 571 height 89
click at [580, 218] on input "First Name (Required)" at bounding box center [555, 216] width 280 height 38
type input "Yu-Han"
type input "Hsu"
type input "minnie950066@gmail.com"
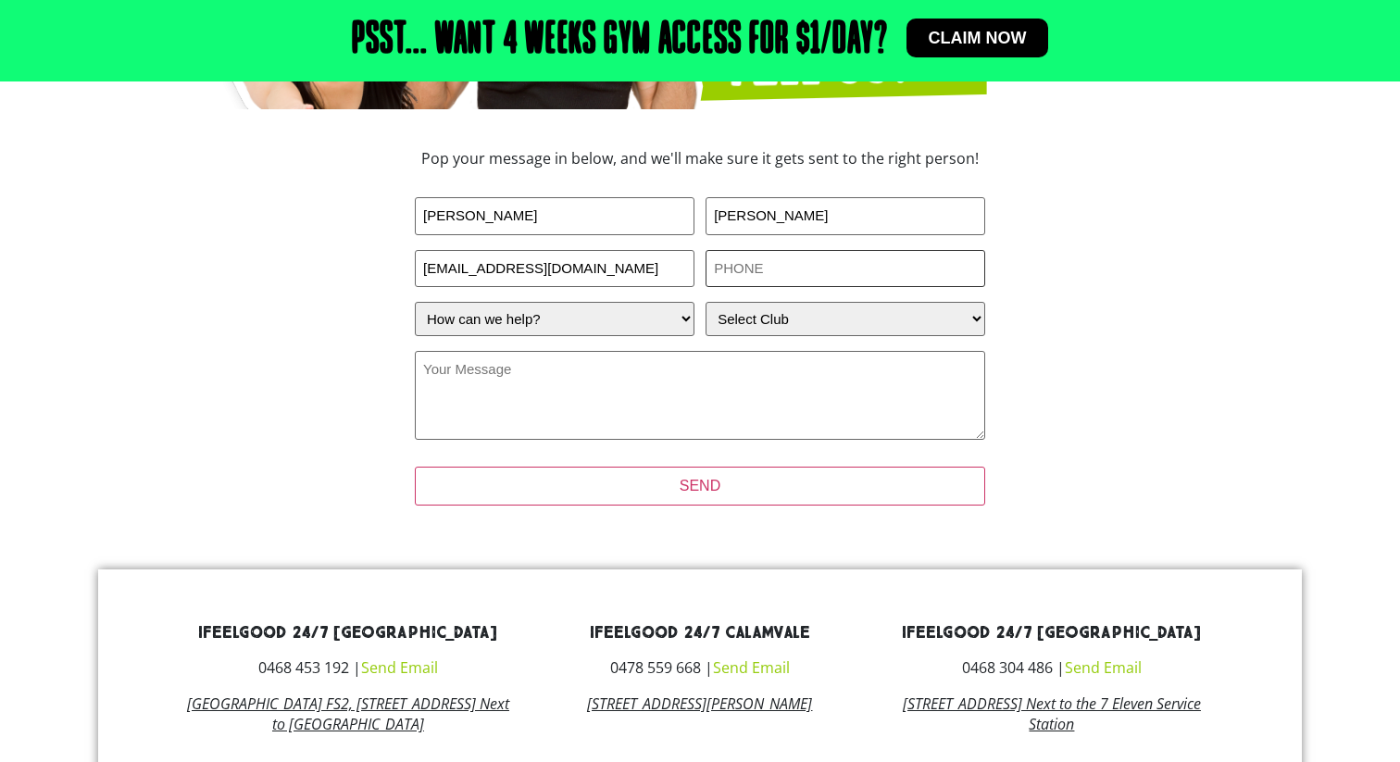
type input "0411418382"
click at [607, 310] on select "How can we help? I have a question about joining I'm a current member who has a…" at bounding box center [555, 319] width 280 height 34
select select "I'm a current member who has an enquiry"
click at [415, 302] on select "How can we help? I have a question about joining I'm a current member who has a…" at bounding box center [555, 319] width 280 height 34
click at [666, 323] on select "How can we help? I have a question about joining I'm a current member who has a…" at bounding box center [555, 319] width 280 height 34
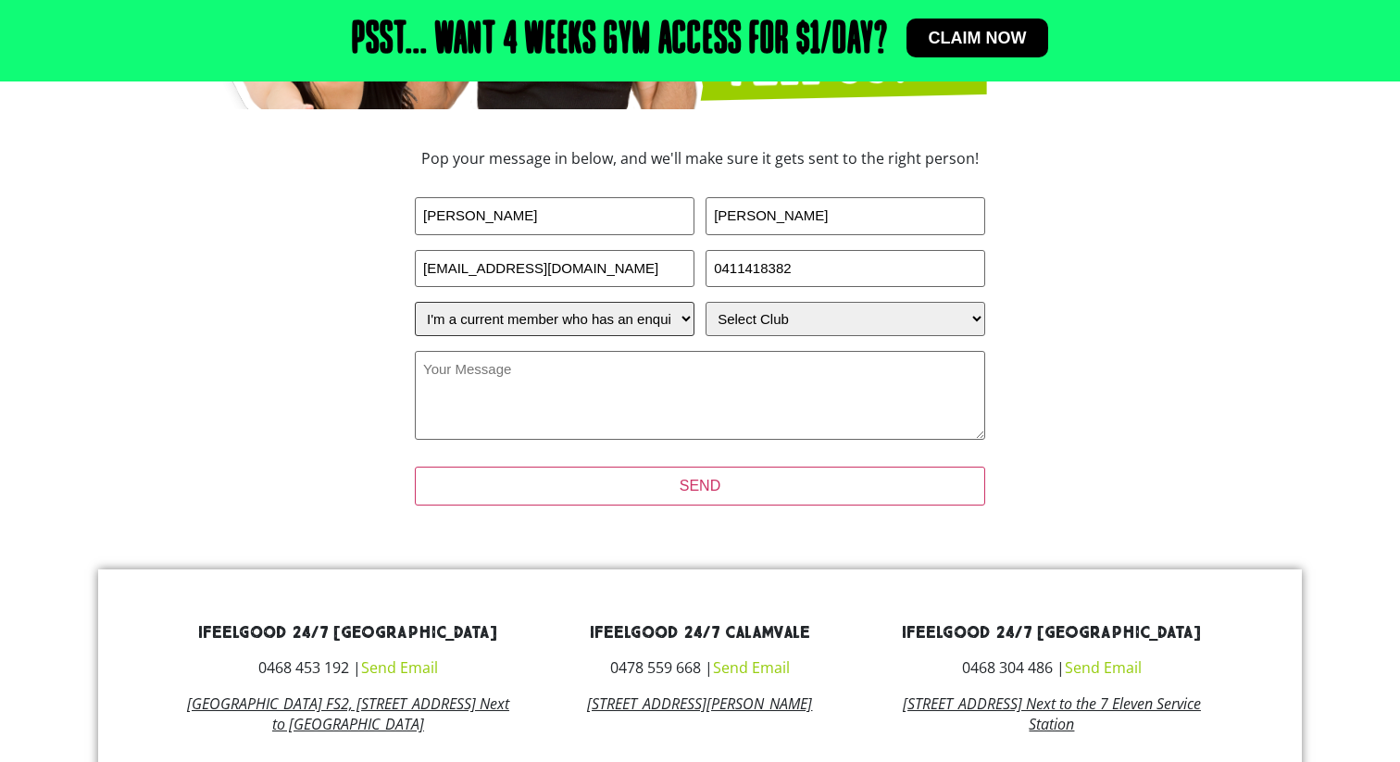
click at [415, 302] on select "How can we help? I have a question about joining I'm a current member who has a…" at bounding box center [555, 319] width 280 height 34
click at [664, 325] on select "How can we help? I have a question about joining I'm a current member who has a…" at bounding box center [555, 319] width 280 height 34
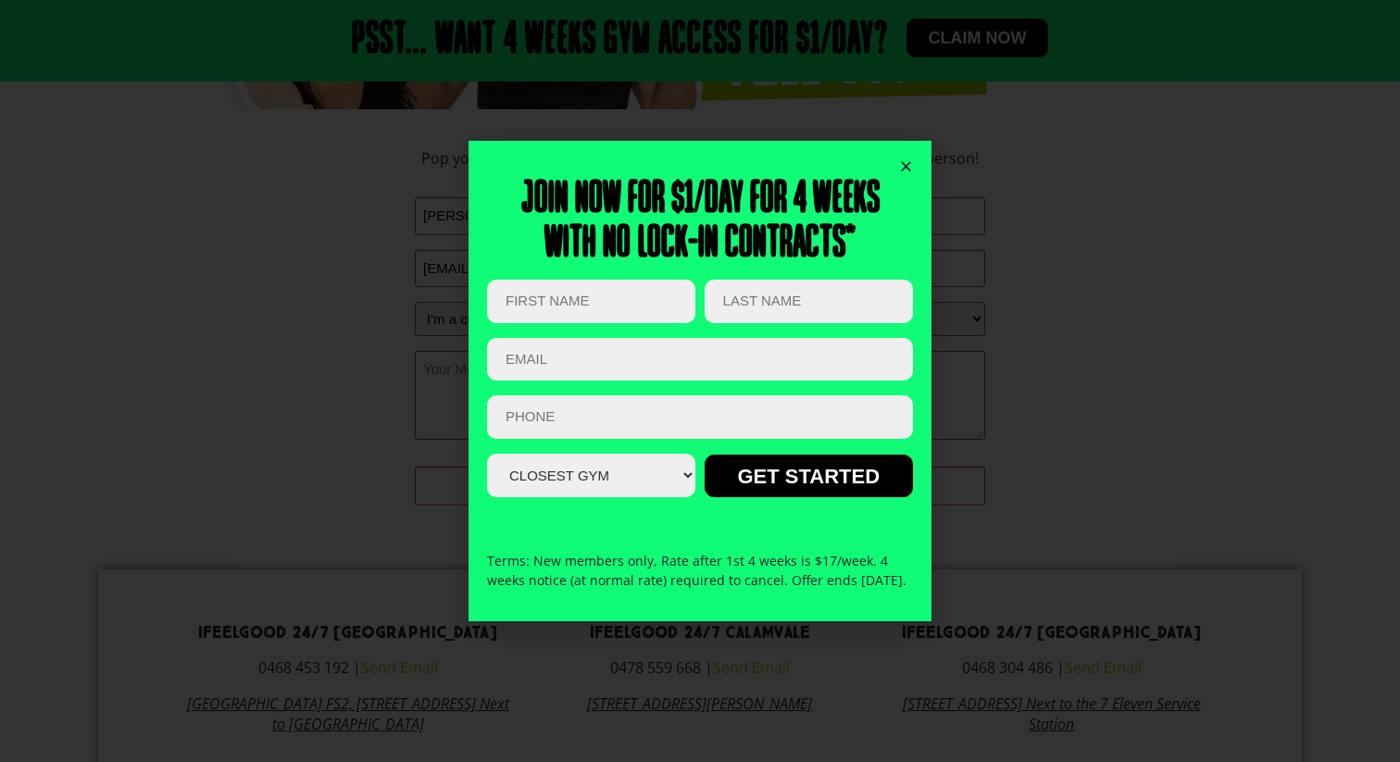
click at [971, 184] on div "Join now for $1/day for 4 weeks With no lock-in contracts* Email This field is …" at bounding box center [700, 381] width 1400 height 762
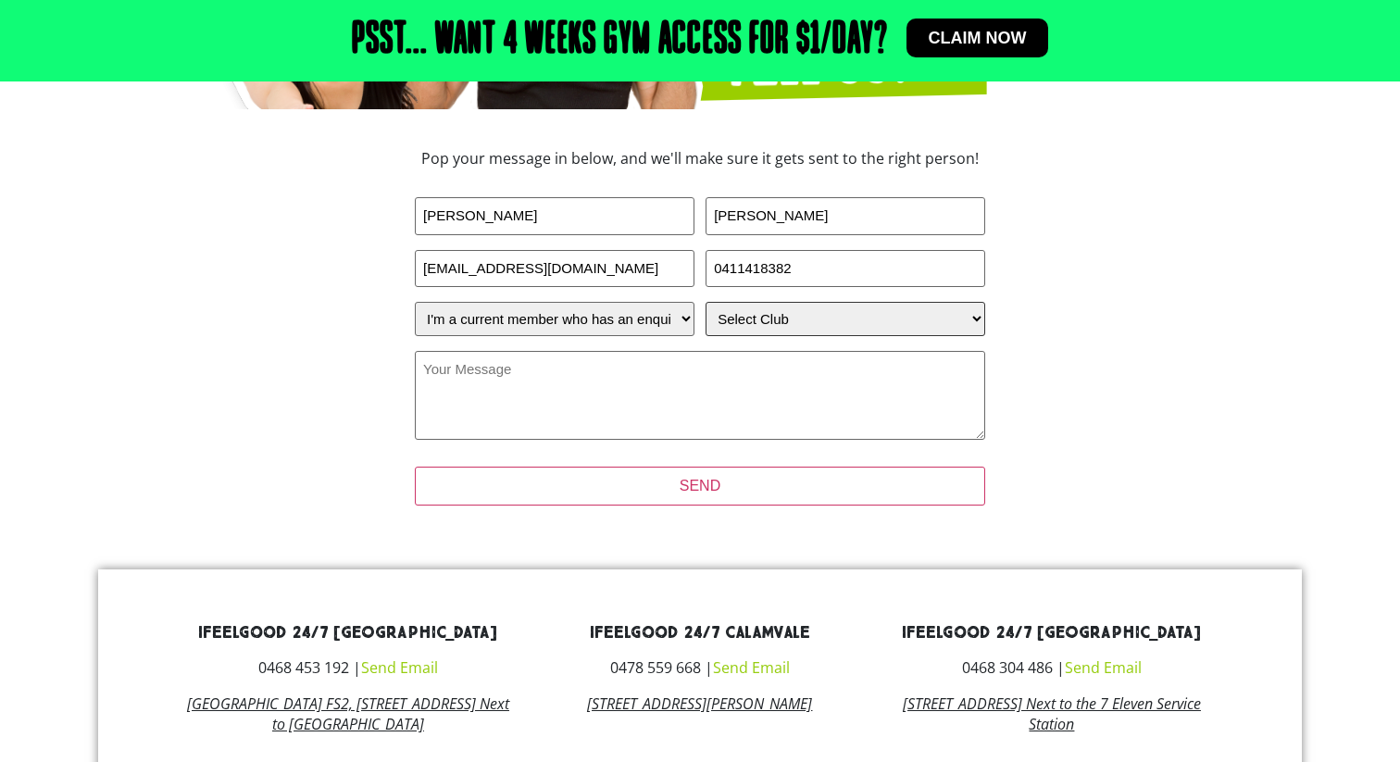
click at [769, 325] on select "Select Club Alexandra Hills Calamvale Coopers Plains Middle Park Oxenford Oxley…" at bounding box center [846, 319] width 280 height 34
select select "[GEOGRAPHIC_DATA]"
click at [706, 302] on select "Select Club Alexandra Hills Calamvale Coopers Plains Middle Park Oxenford Oxley…" at bounding box center [846, 319] width 280 height 34
click at [637, 414] on textarea "Your Message (Required)" at bounding box center [700, 395] width 571 height 89
paste textarea "Hi, I lost my access fob. Could you please tell me what I should do?"
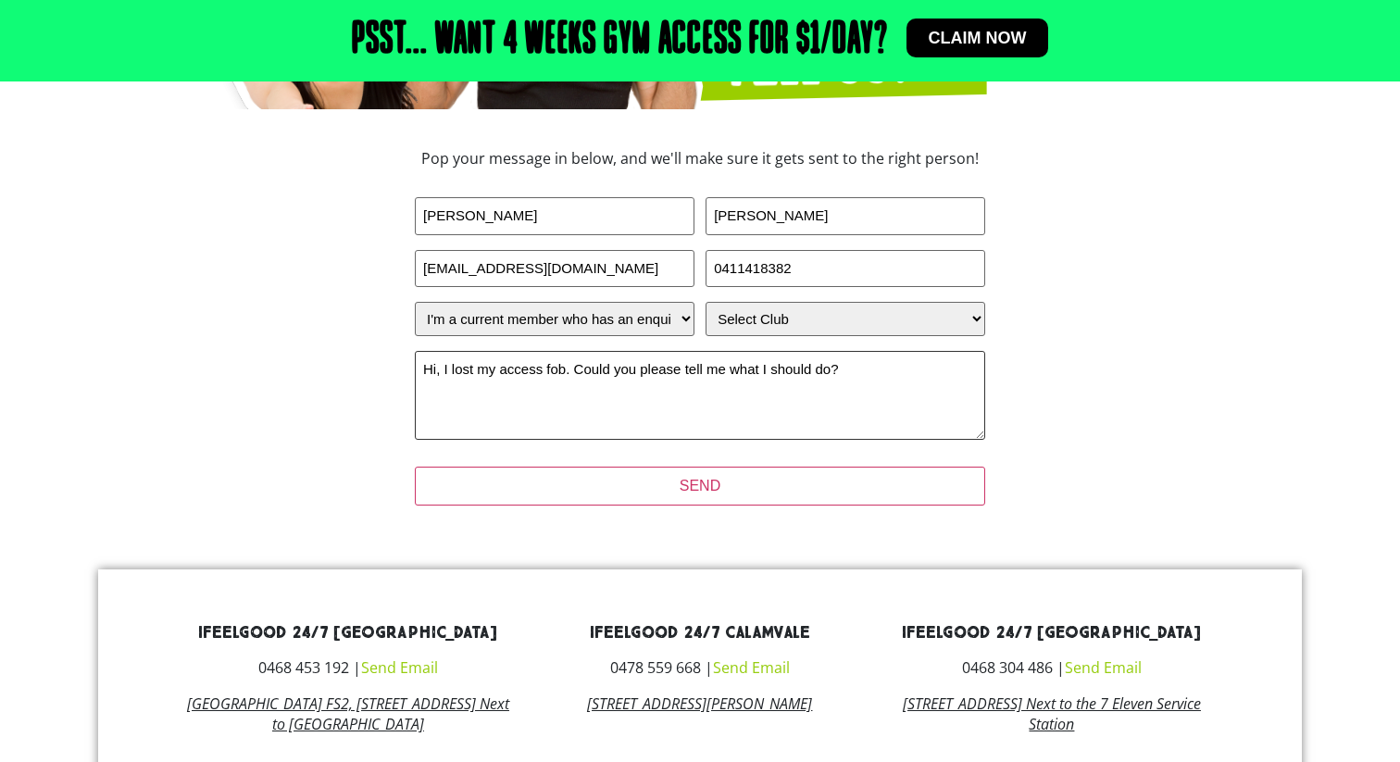
drag, startPoint x: 479, startPoint y: 373, endPoint x: 559, endPoint y: 373, distance: 80.6
click at [559, 373] on textarea "Hi, I lost my access fob. Could you please tell me what I should do?" at bounding box center [700, 395] width 571 height 89
click at [626, 383] on textarea "Hi, I lost my access fob. Could you please tell me what I should do?" at bounding box center [700, 395] width 571 height 89
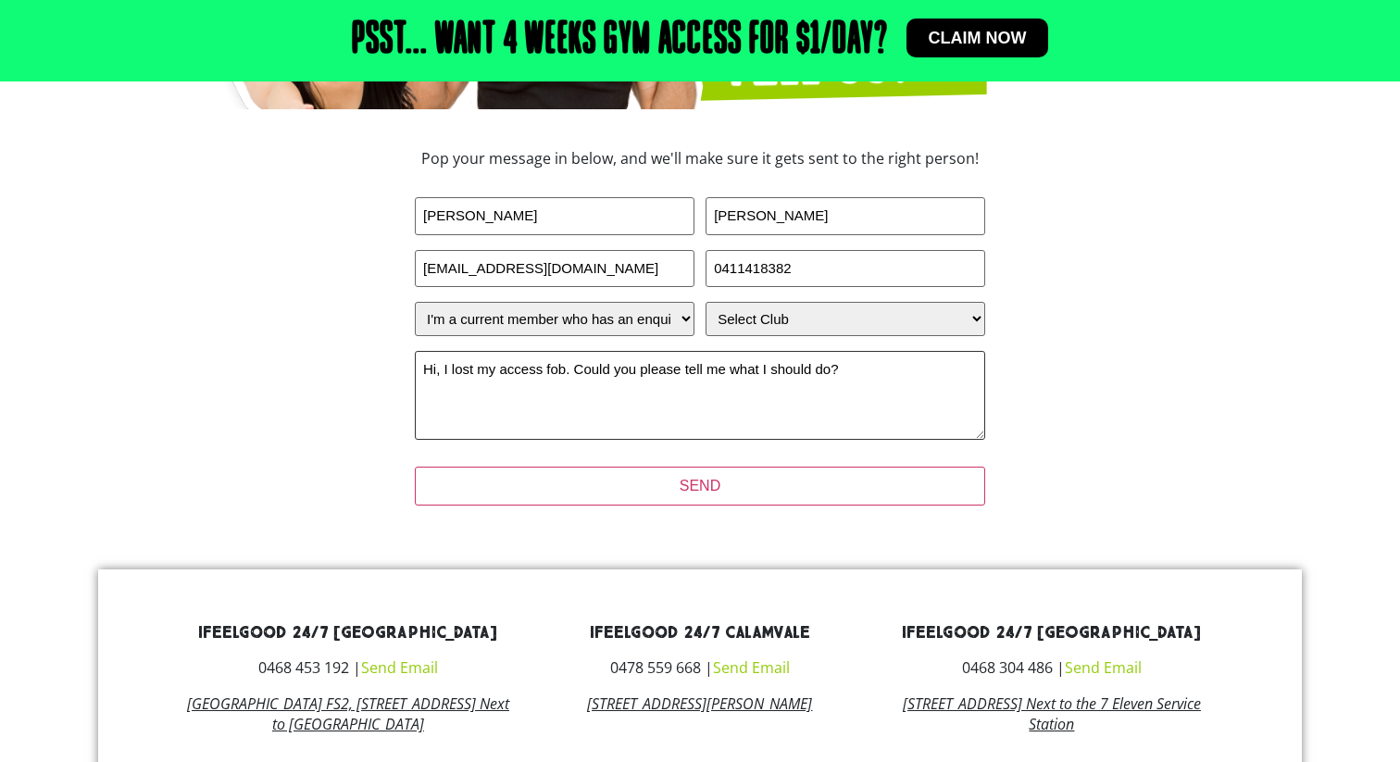
click at [626, 383] on textarea "Hi, I lost my access fob. Could you please tell me what I should do?" at bounding box center [700, 395] width 571 height 89
paste textarea "I have lost my access fob and would like to know the procedure for replacement."
click at [422, 371] on textarea "I have lost my access fob and would like to know the procedure for replacement." at bounding box center [700, 395] width 571 height 89
click at [697, 415] on textarea "Sorry, I have lost my access fob and would like to know the procedure for repla…" at bounding box center [700, 395] width 571 height 89
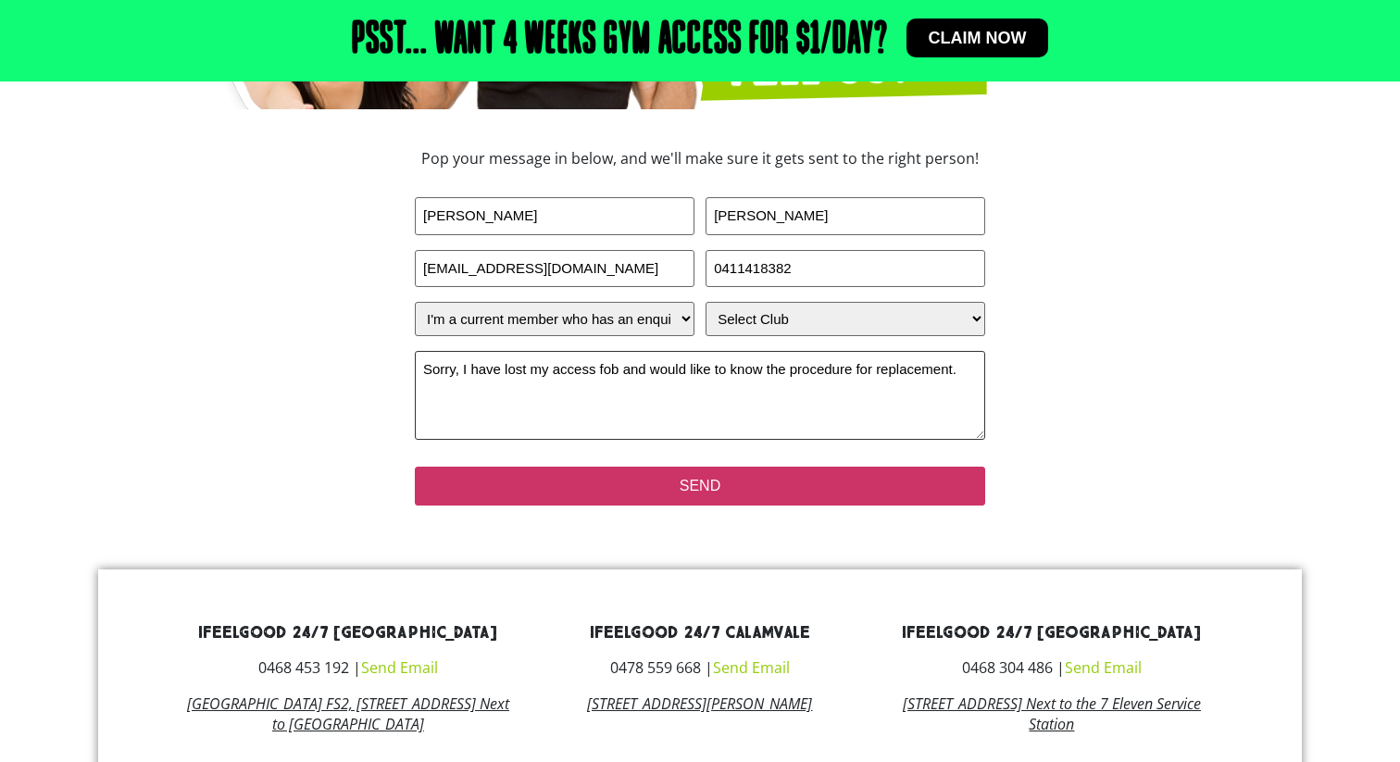
type textarea "Sorry, I have lost my access fob and would like to know the procedure for repla…"
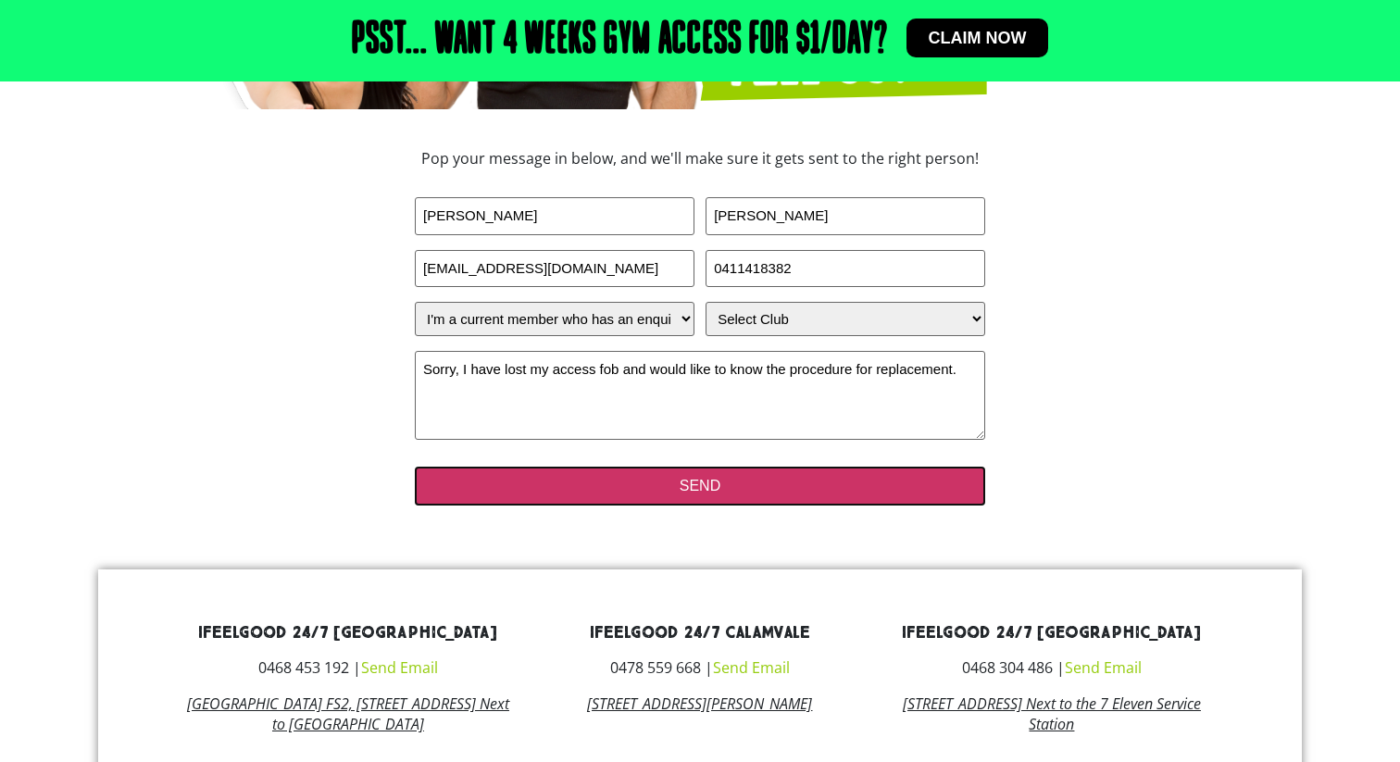
click at [707, 481] on input "SEND" at bounding box center [700, 486] width 571 height 39
